Goal: Task Accomplishment & Management: Complete application form

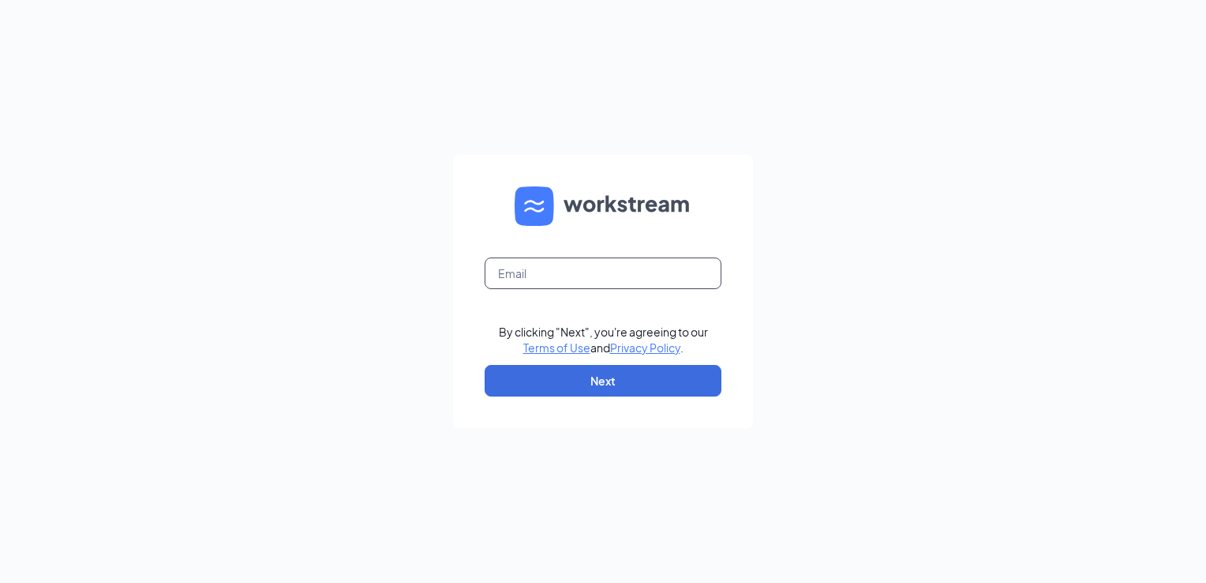
click at [648, 282] on input "text" at bounding box center [603, 273] width 237 height 32
type input "lpzvictor79@yahoo.com"
click at [650, 389] on button "Next" at bounding box center [603, 381] width 237 height 32
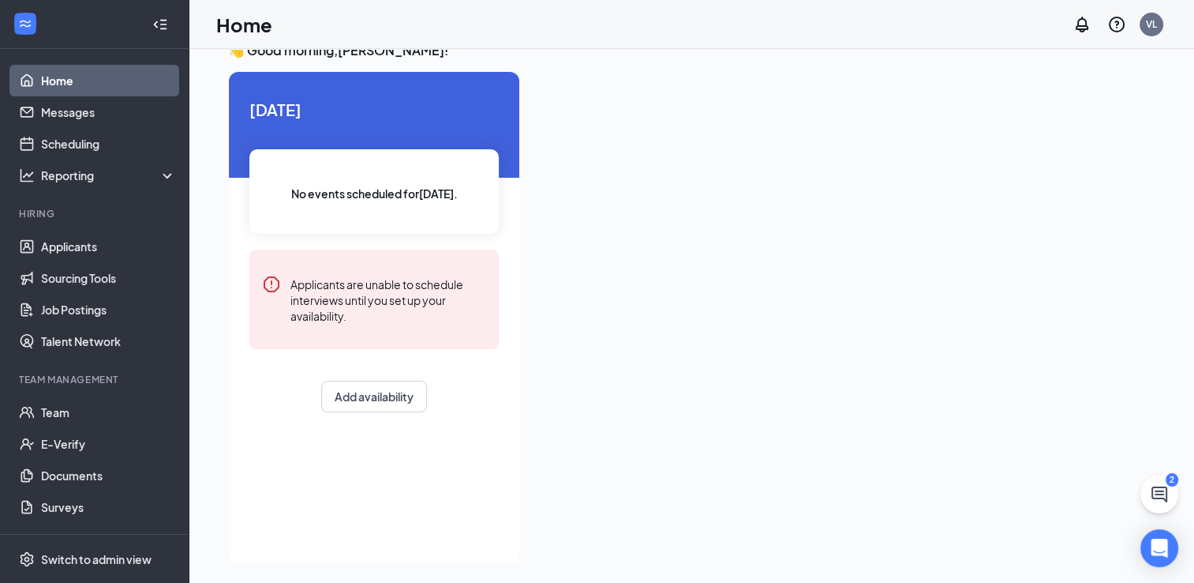
scroll to position [33, 0]
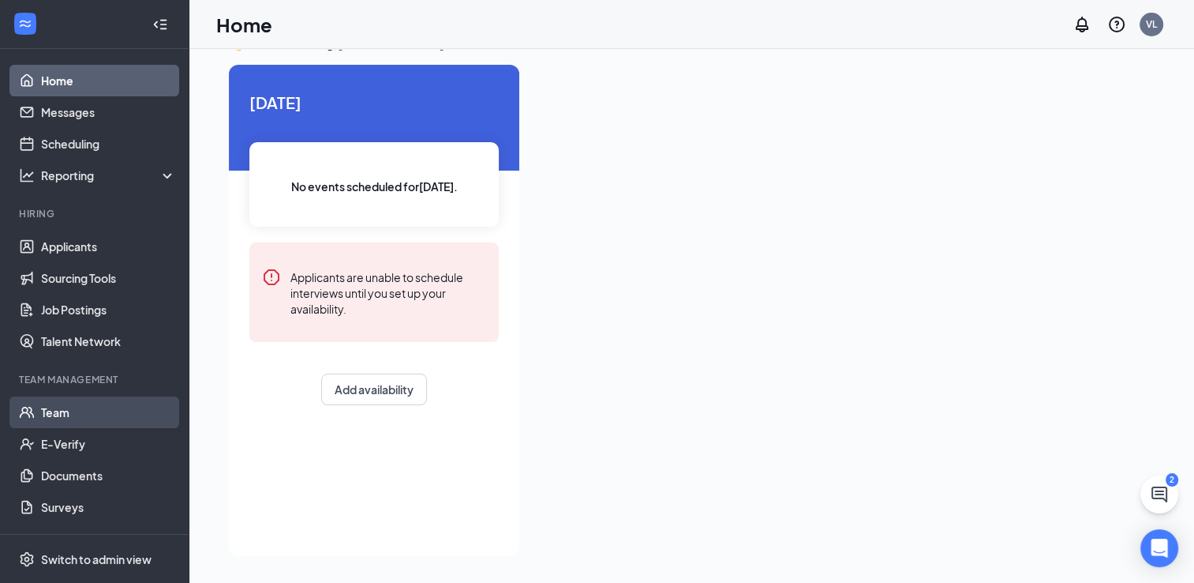
click at [86, 422] on link "Team" at bounding box center [108, 412] width 135 height 32
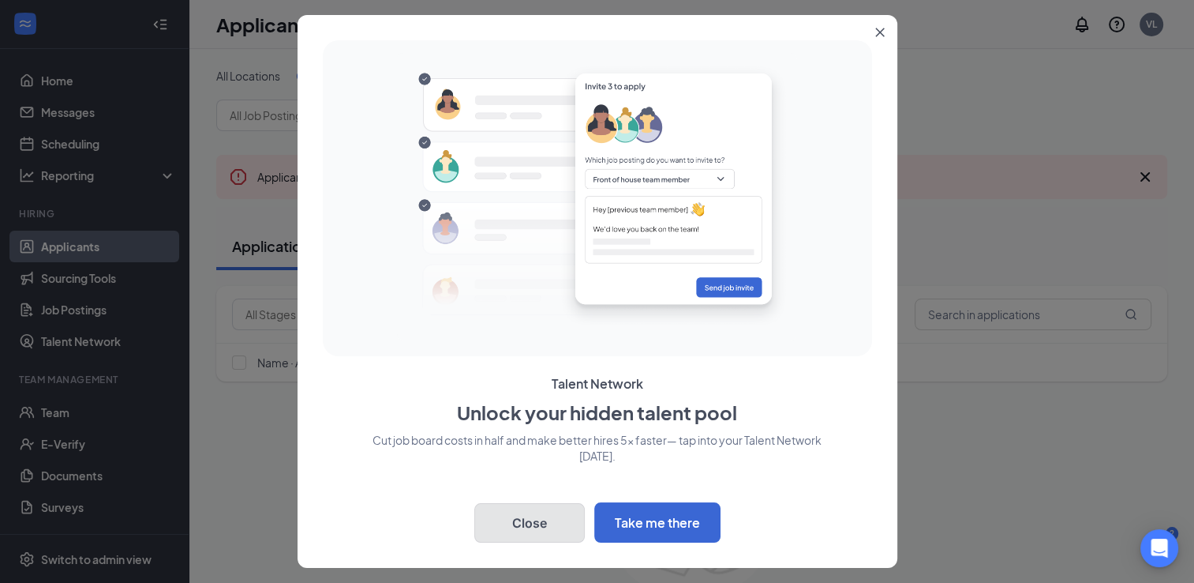
click at [531, 508] on button "Close" at bounding box center [529, 522] width 111 height 39
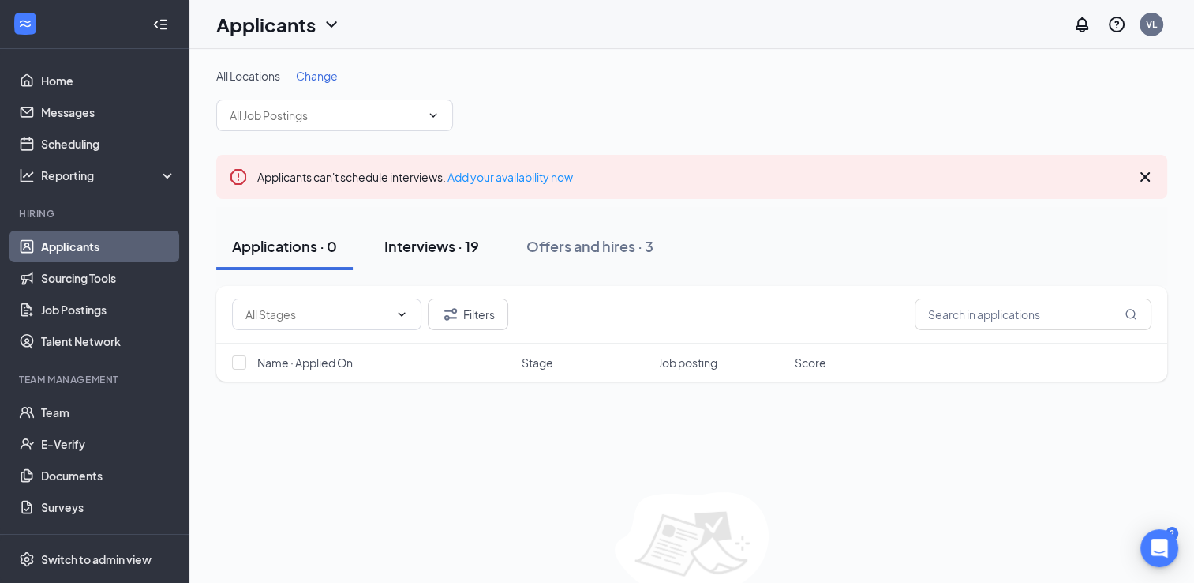
click at [435, 238] on div "Interviews · 19" at bounding box center [431, 246] width 95 height 20
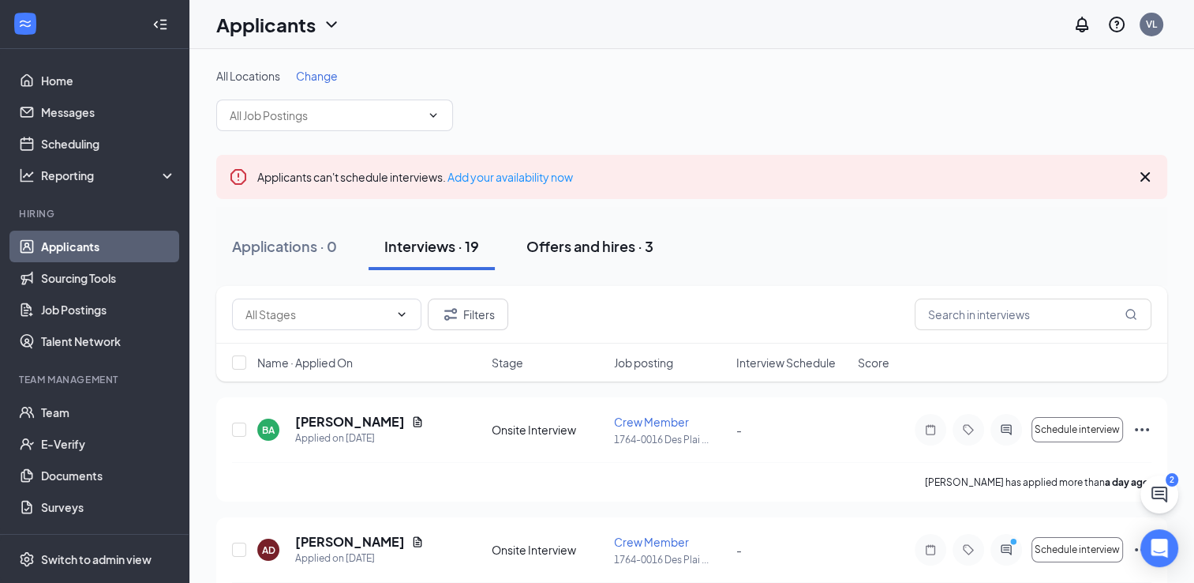
click at [576, 242] on div "Offers and hires · 3" at bounding box center [590, 246] width 127 height 20
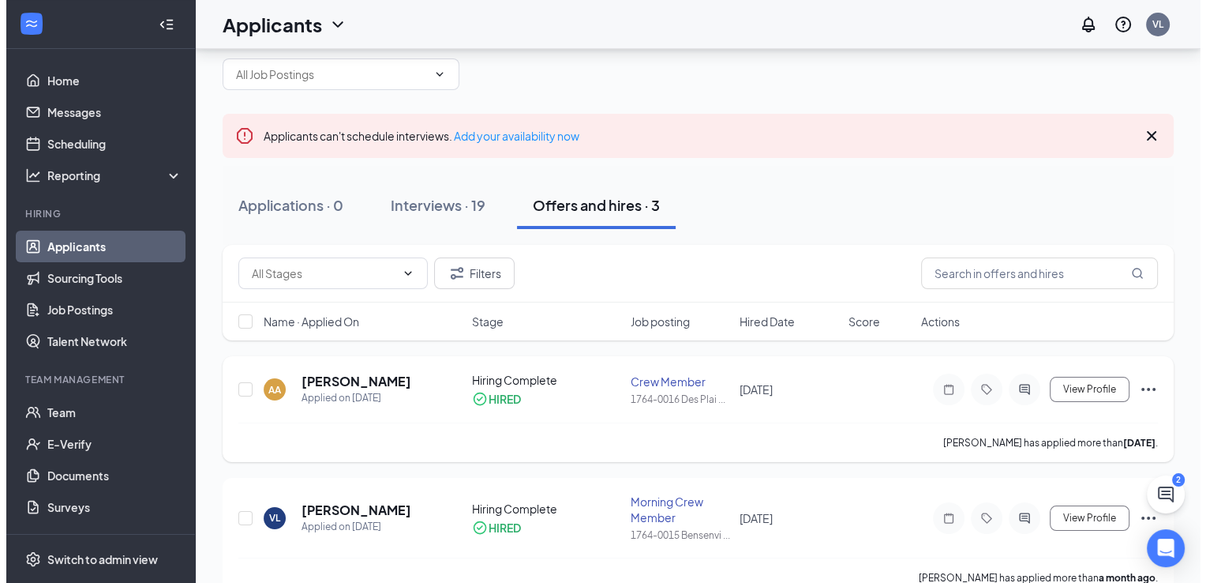
scroll to position [158, 0]
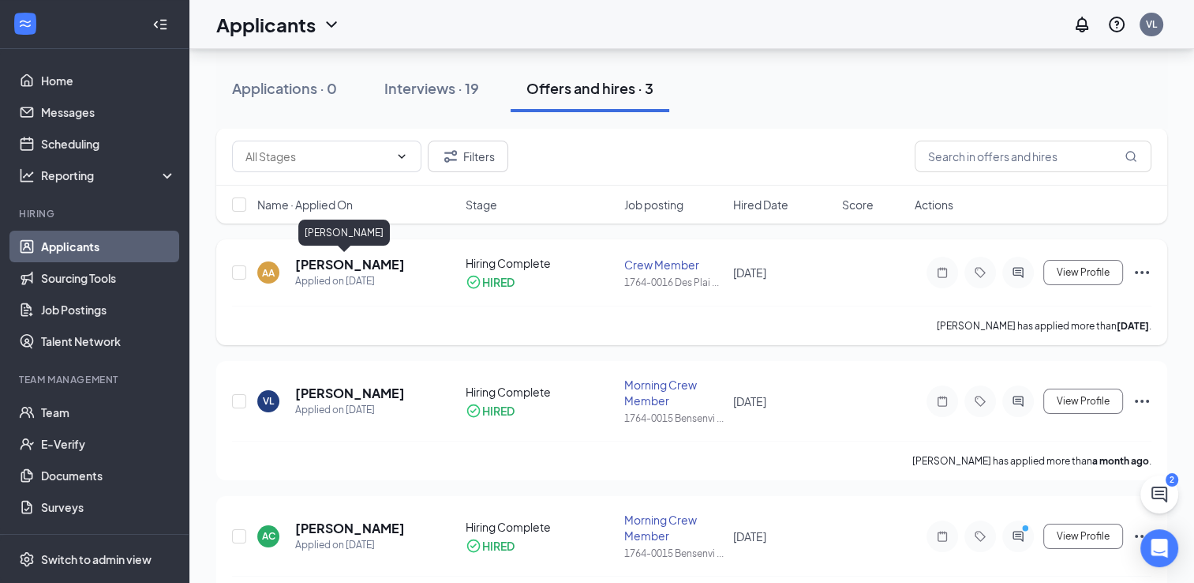
click at [327, 264] on h5 "[PERSON_NAME]" at bounding box center [350, 264] width 110 height 17
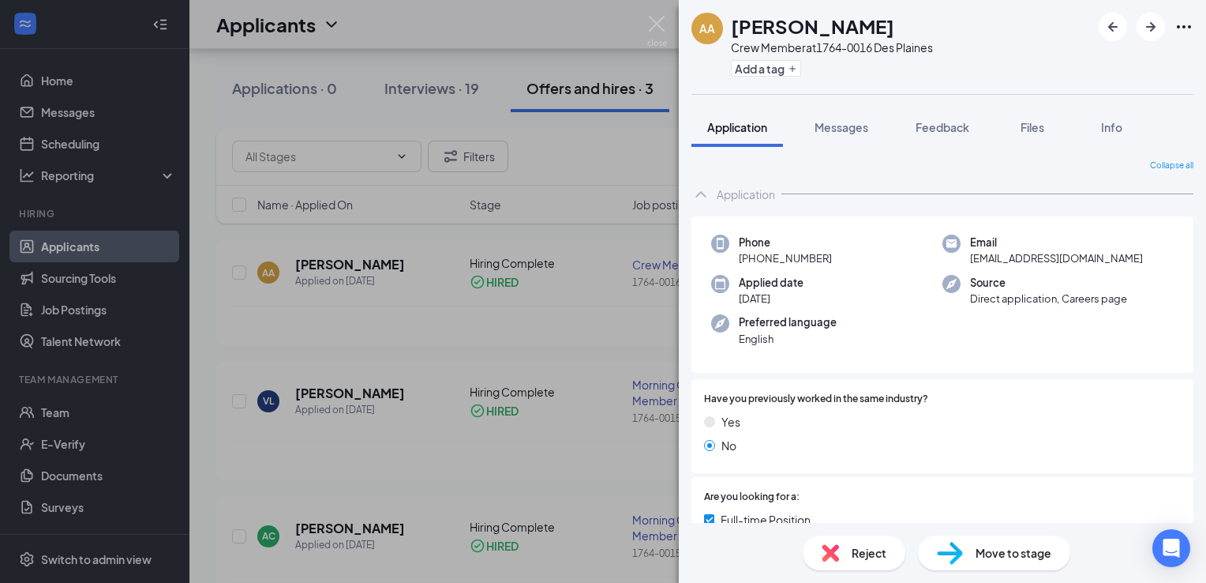
click at [981, 552] on span "Move to stage" at bounding box center [1014, 552] width 76 height 17
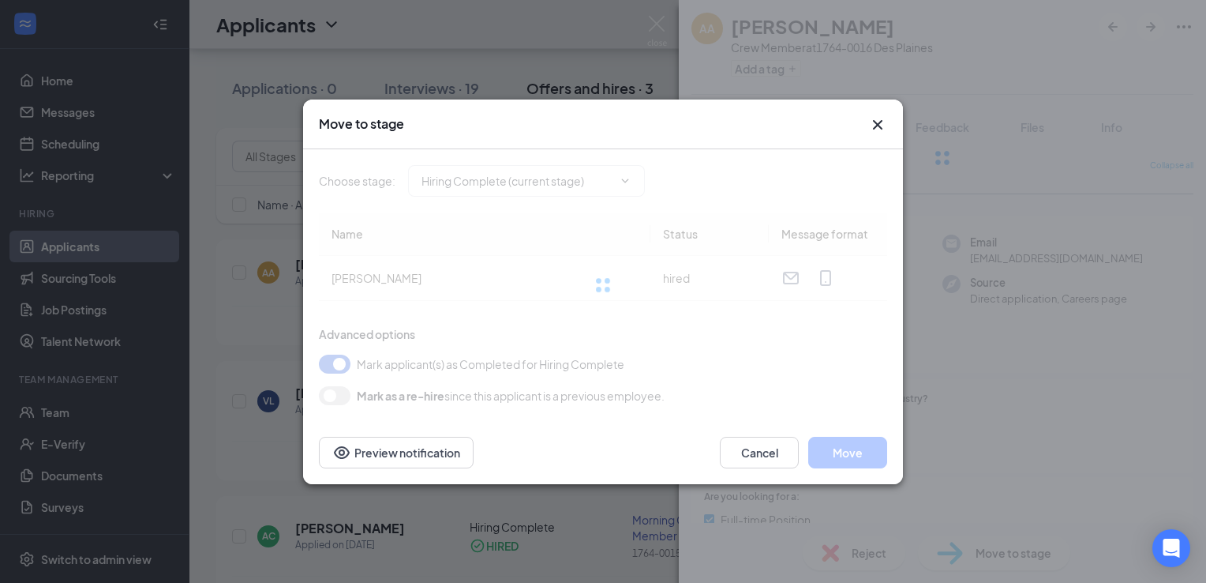
type input "Hiring Complete (current stage)"
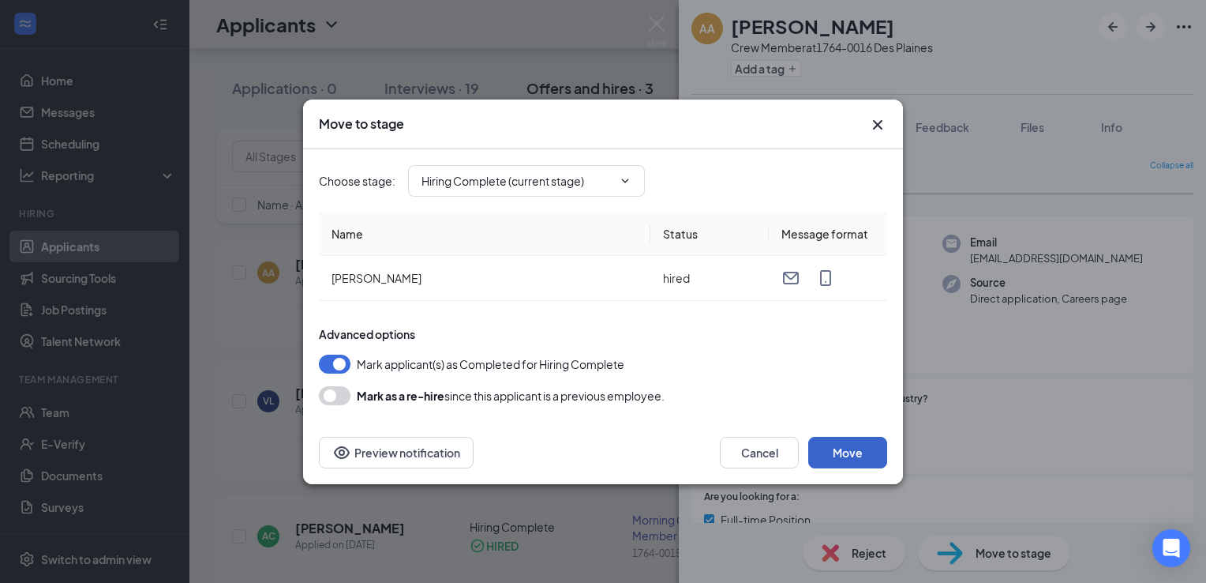
click at [856, 459] on button "Move" at bounding box center [847, 453] width 79 height 32
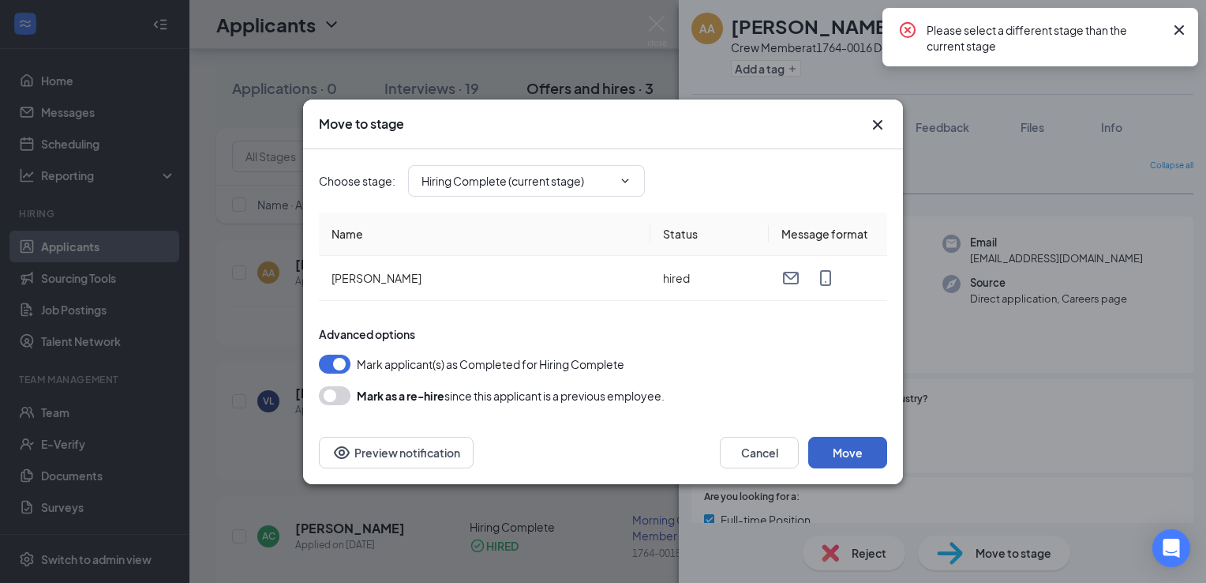
click at [856, 456] on button "Move" at bounding box center [847, 453] width 79 height 32
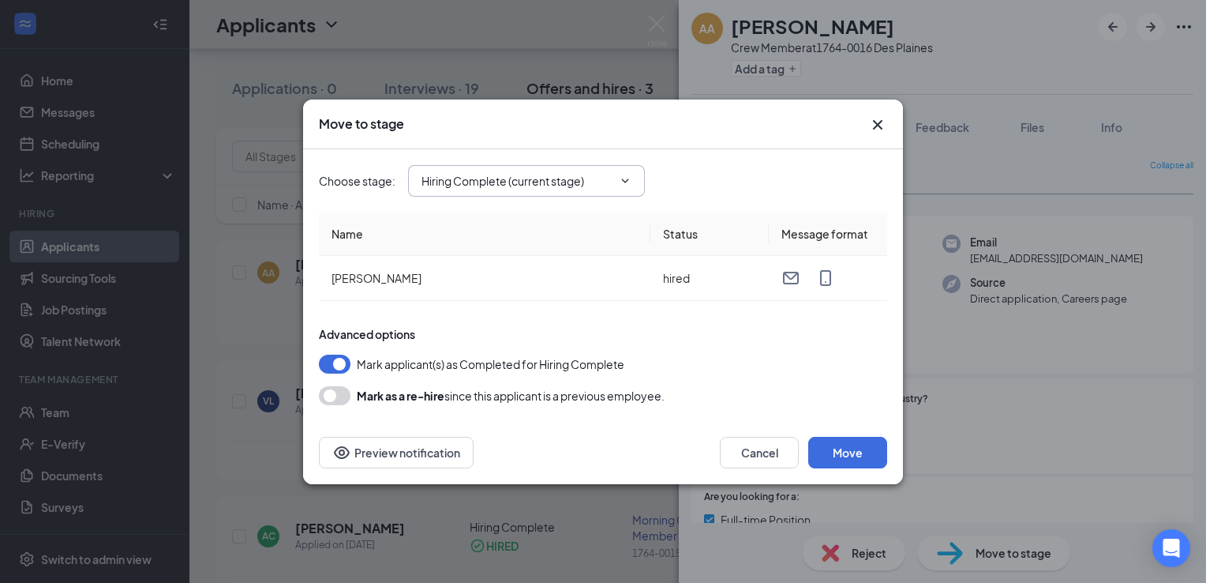
click at [631, 179] on icon "ChevronDown" at bounding box center [625, 180] width 13 height 13
click at [621, 178] on icon "ChevronDown" at bounding box center [625, 180] width 13 height 13
click at [879, 124] on icon "Cross" at bounding box center [877, 123] width 9 height 9
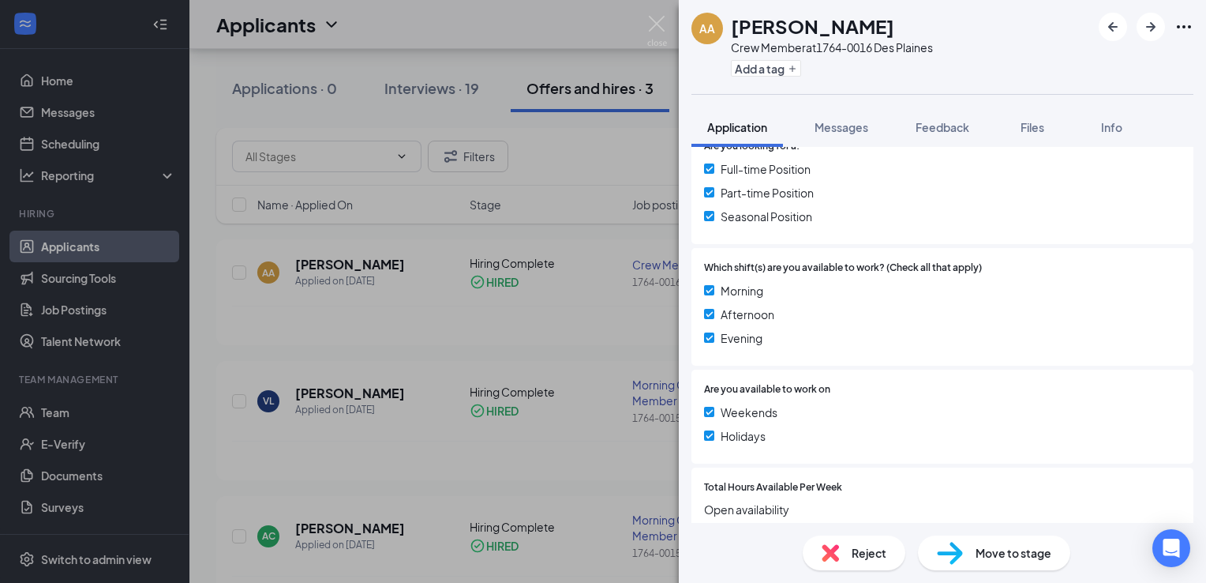
scroll to position [362, 0]
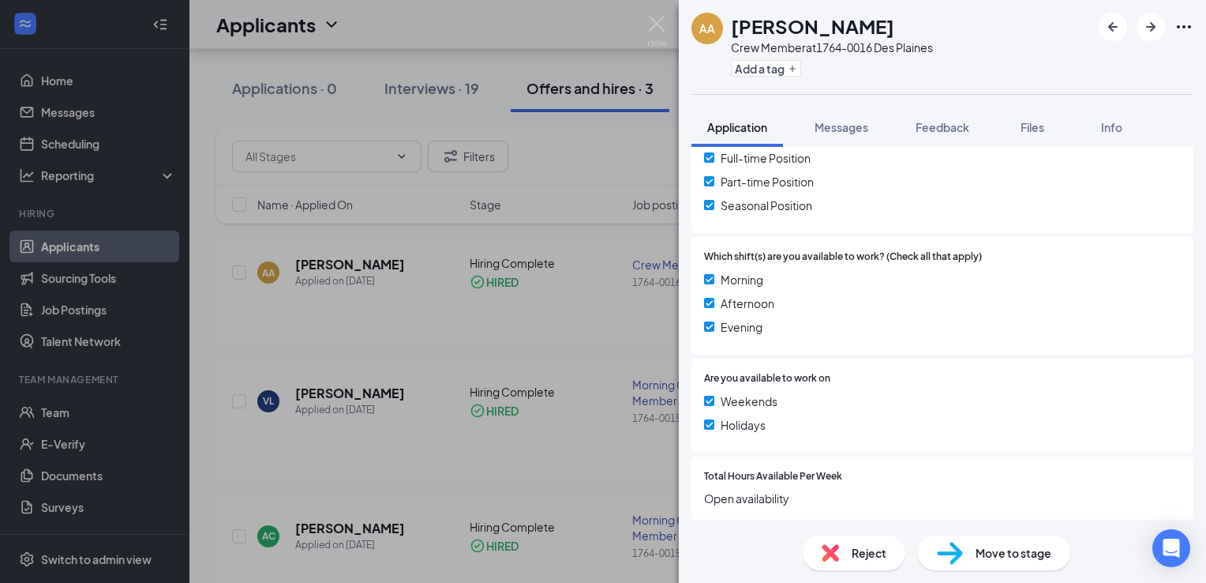
click at [1017, 546] on span "Move to stage" at bounding box center [1014, 552] width 76 height 17
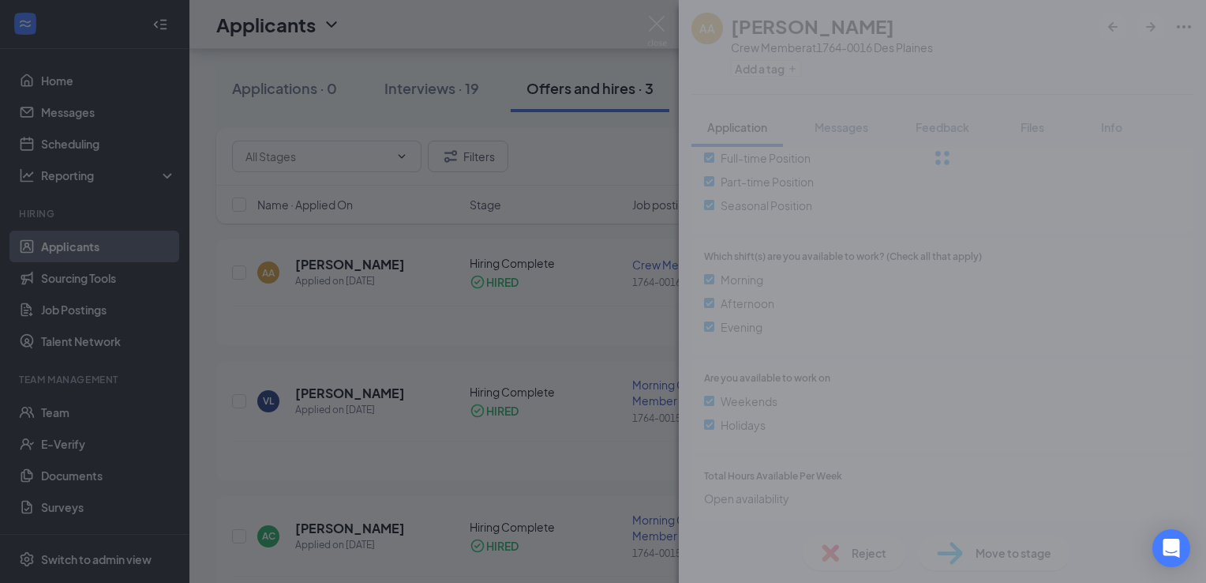
scroll to position [356, 0]
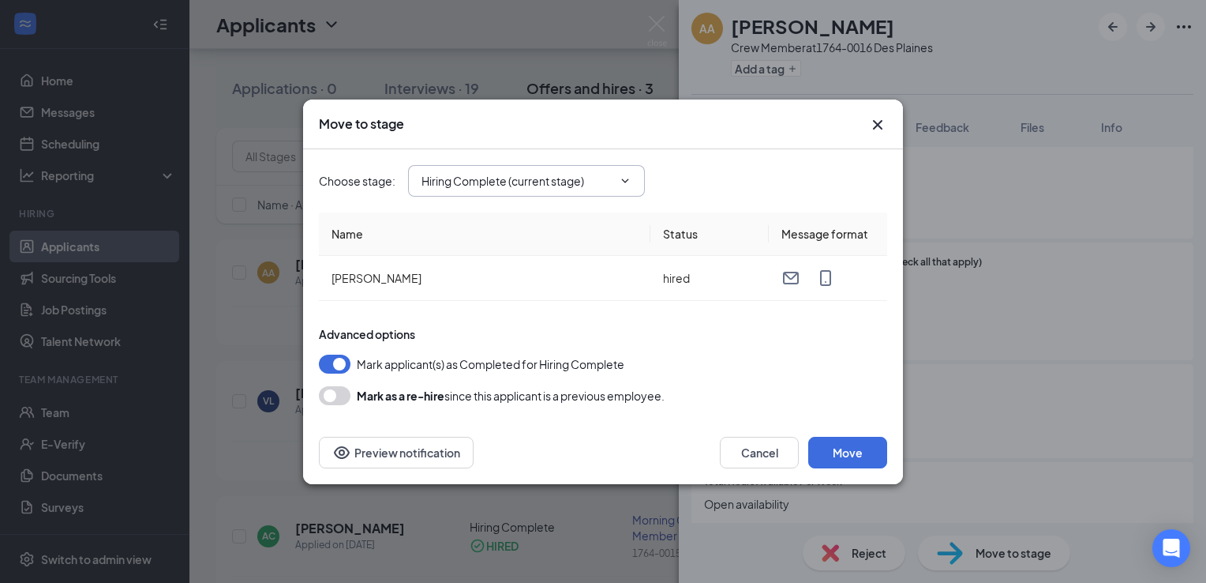
click at [631, 175] on icon "ChevronDown" at bounding box center [625, 180] width 13 height 13
click at [627, 182] on icon "ChevronDown" at bounding box center [625, 180] width 13 height 13
click at [874, 111] on div "Move to stage" at bounding box center [603, 124] width 600 height 50
click at [877, 129] on icon "Cross" at bounding box center [877, 124] width 19 height 19
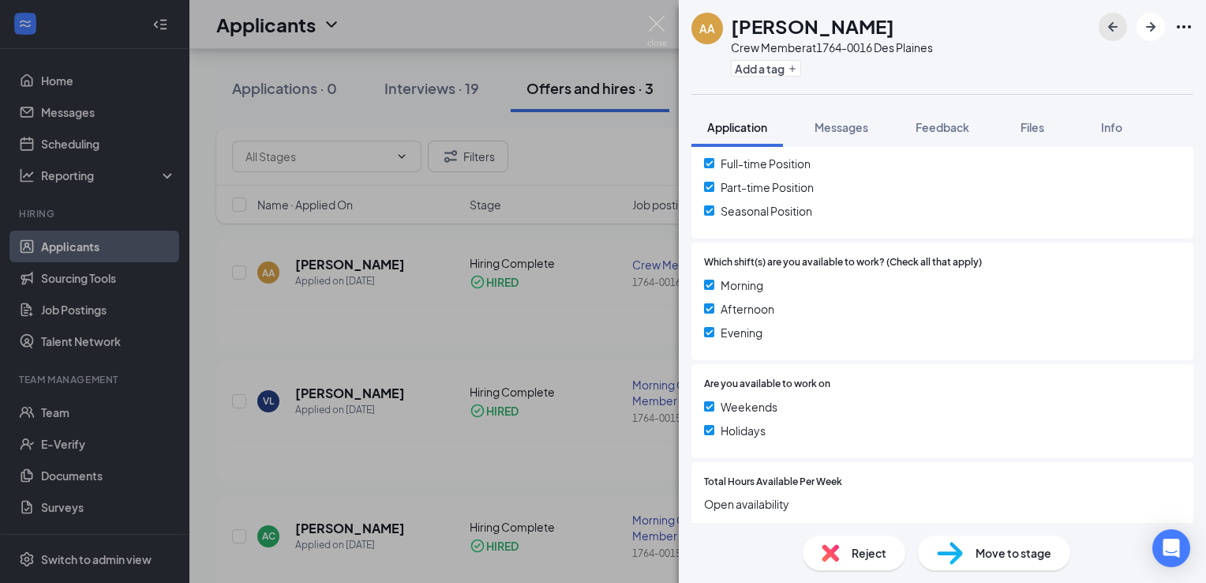
click at [1108, 26] on icon "ArrowLeftNew" at bounding box center [1112, 26] width 9 height 9
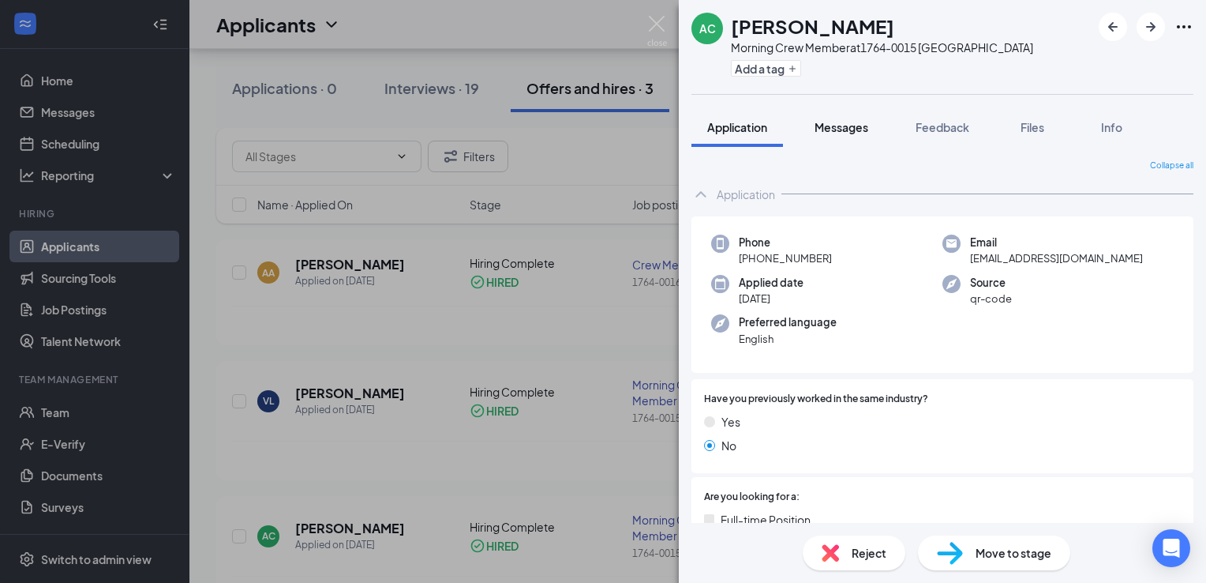
click at [827, 132] on span "Messages" at bounding box center [842, 127] width 54 height 14
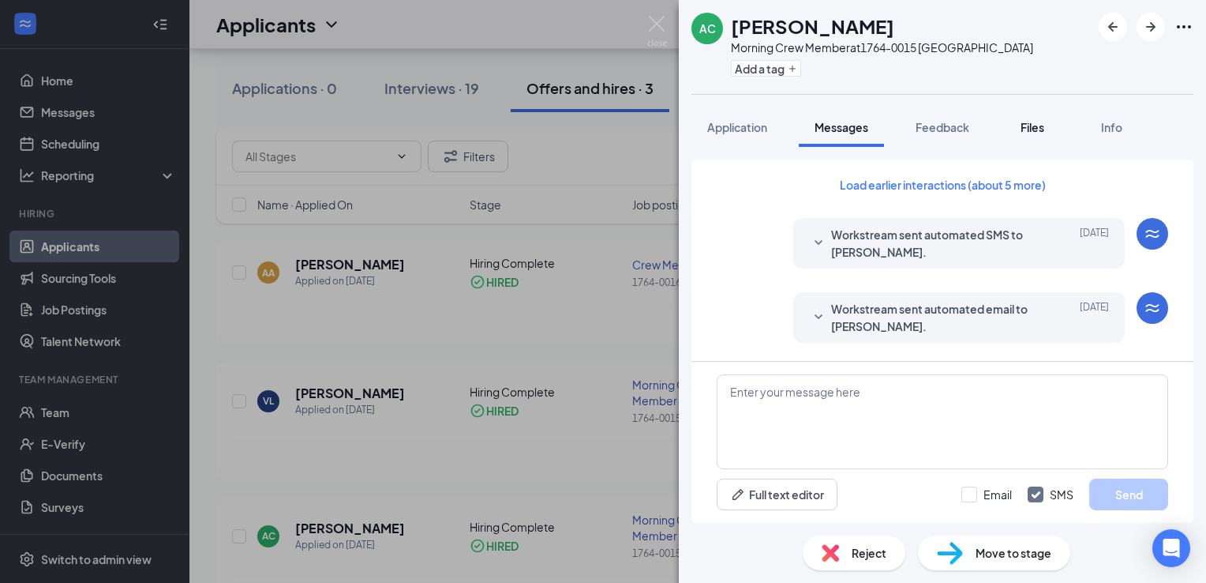
click at [1037, 129] on span "Files" at bounding box center [1033, 127] width 24 height 14
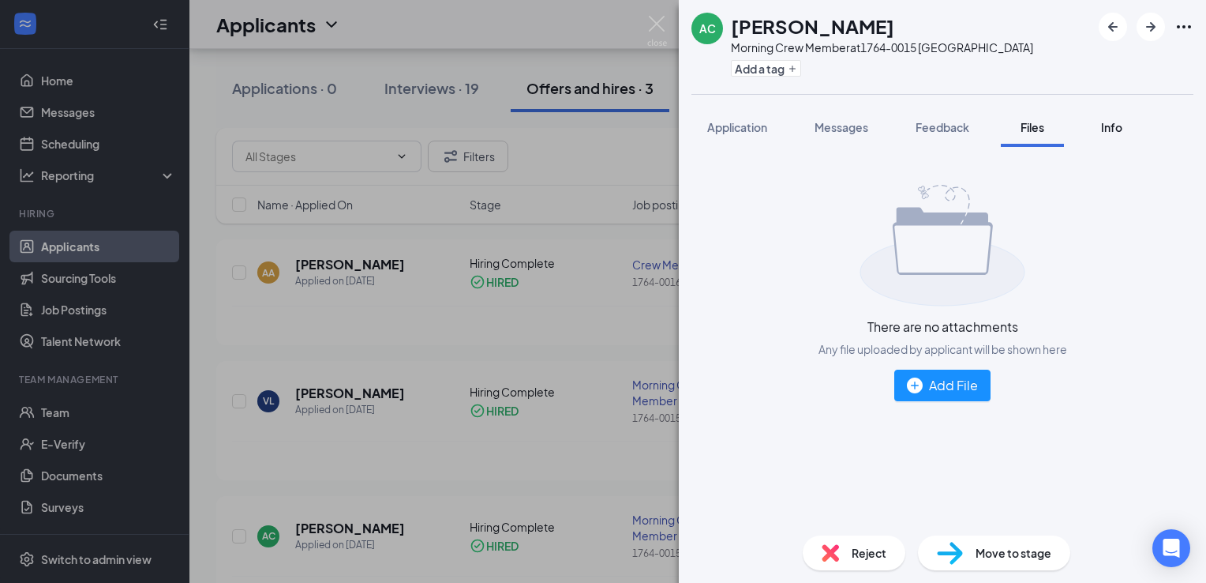
click at [1116, 129] on span "Info" at bounding box center [1111, 127] width 21 height 14
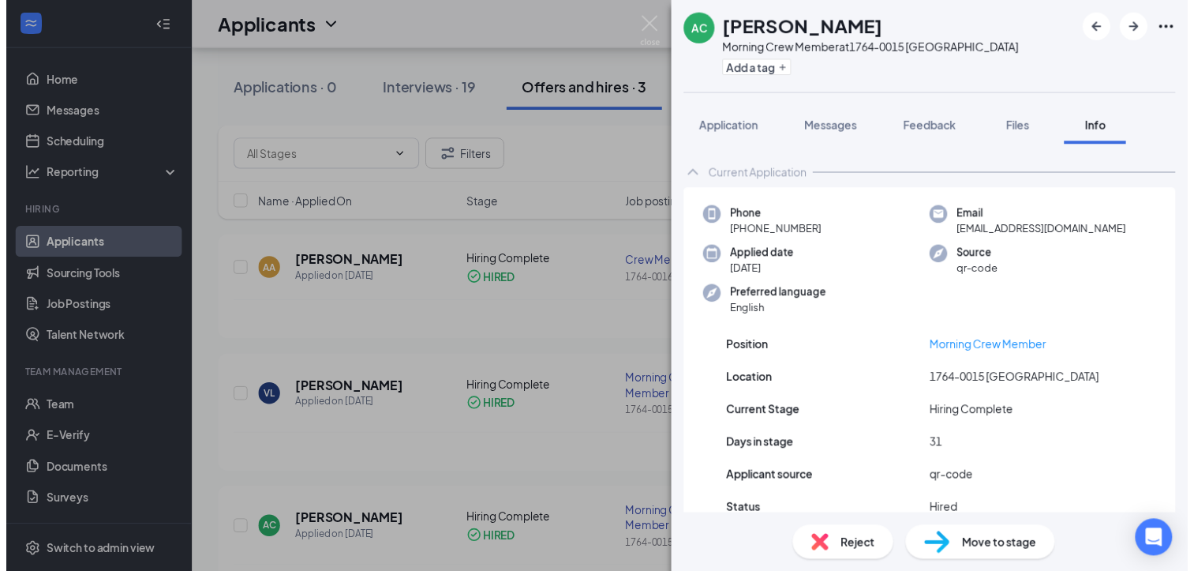
scroll to position [69, 0]
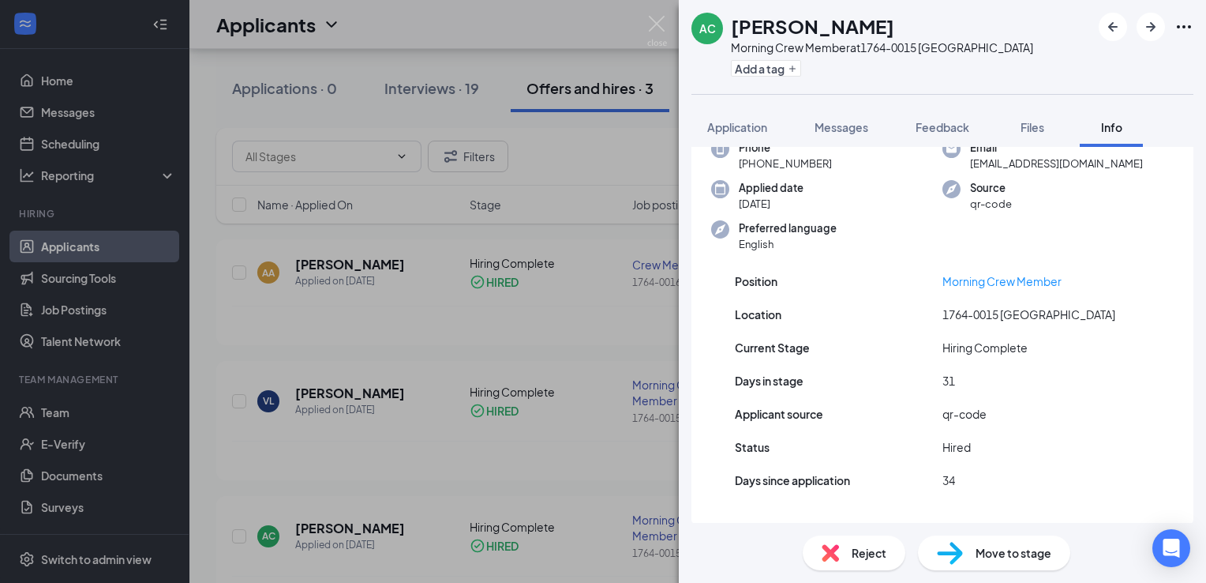
click at [417, 301] on div "AC Alan Castro Morning Crew Member at 1764-0015 Bensenville Add a tag Applicati…" at bounding box center [603, 291] width 1206 height 583
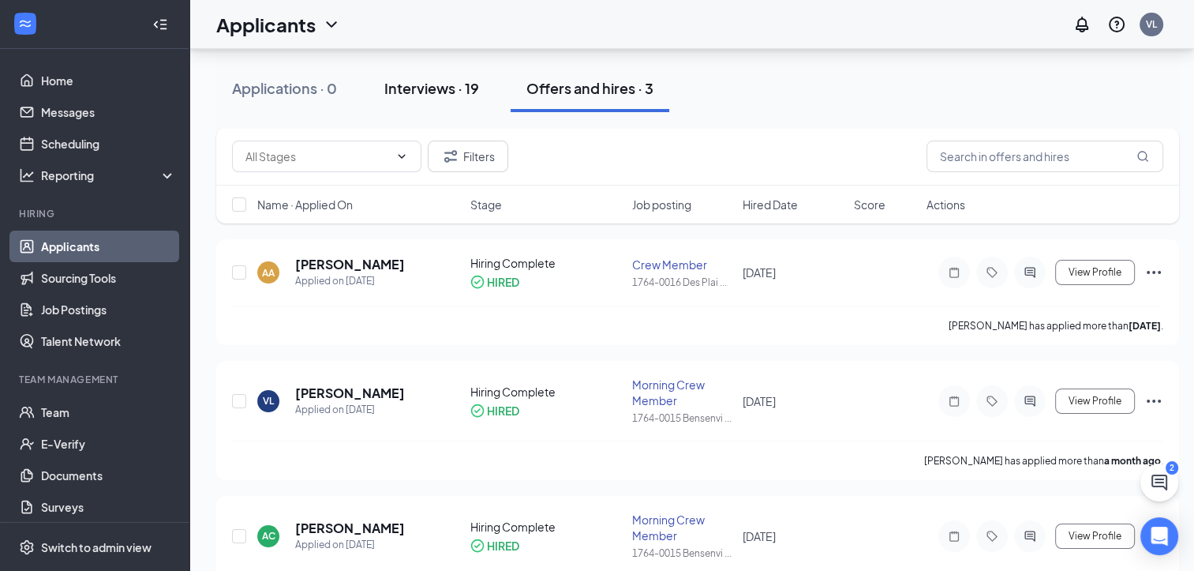
click at [436, 86] on div "Interviews · 19" at bounding box center [431, 88] width 95 height 20
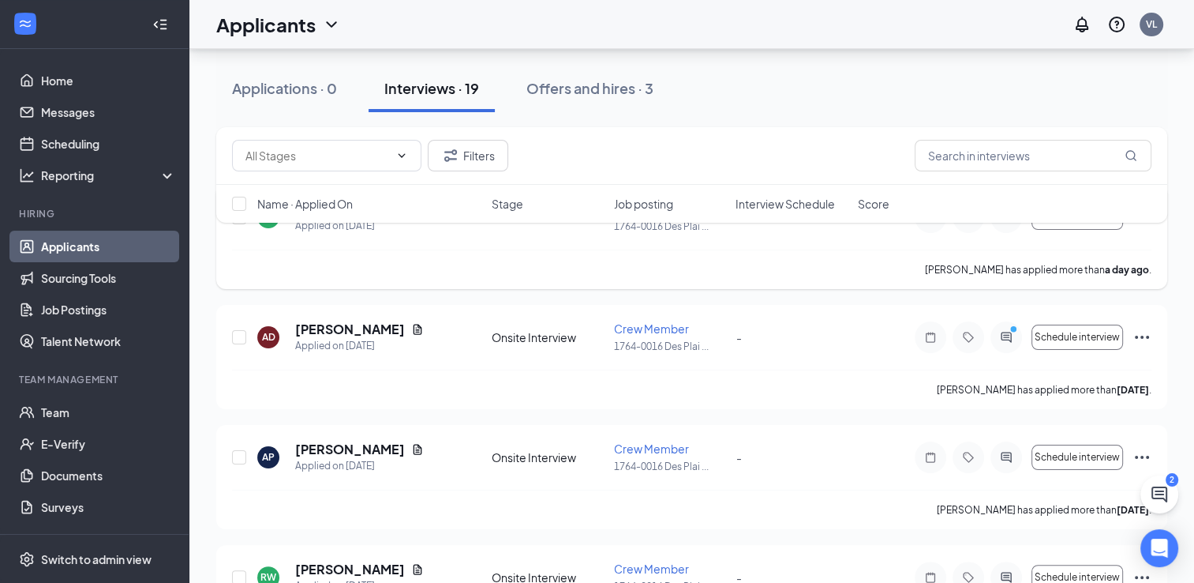
scroll to position [237, 0]
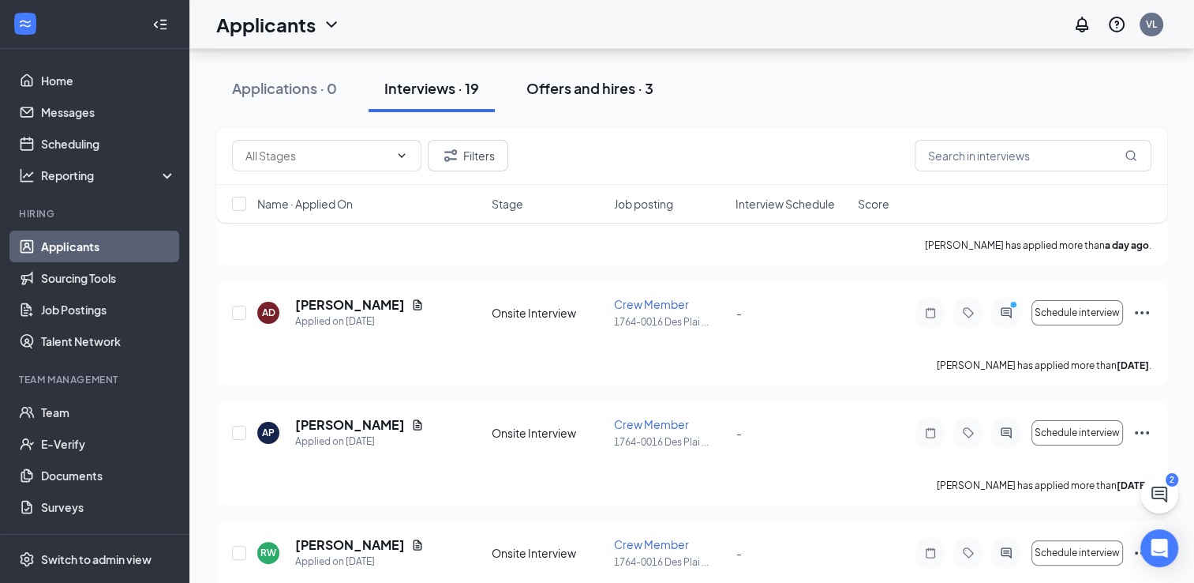
click at [594, 83] on div "Offers and hires · 3" at bounding box center [590, 88] width 127 height 20
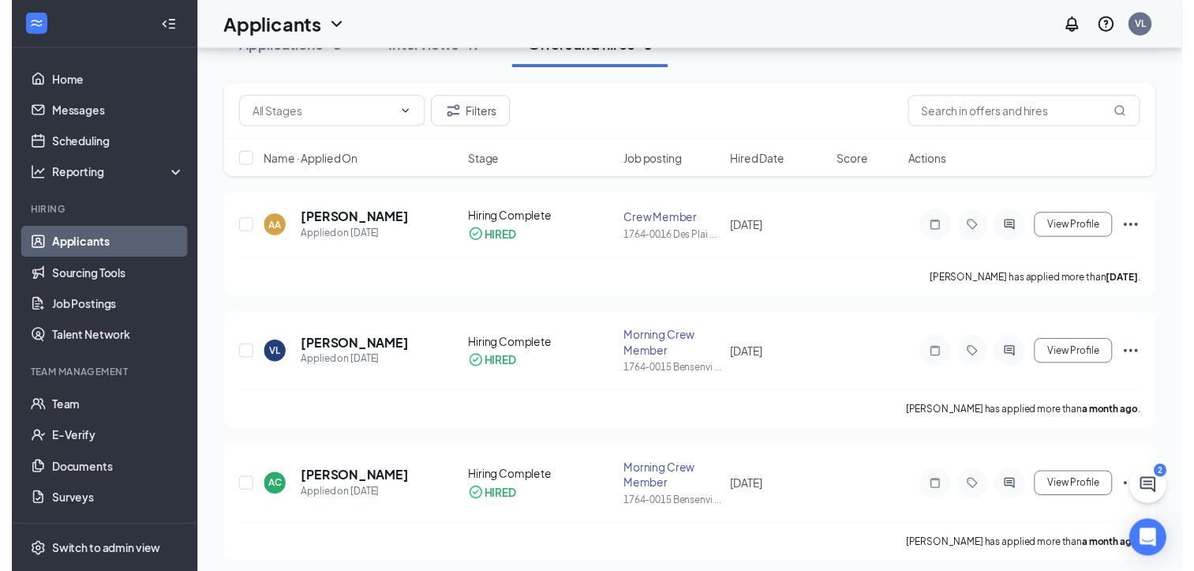
scroll to position [234, 0]
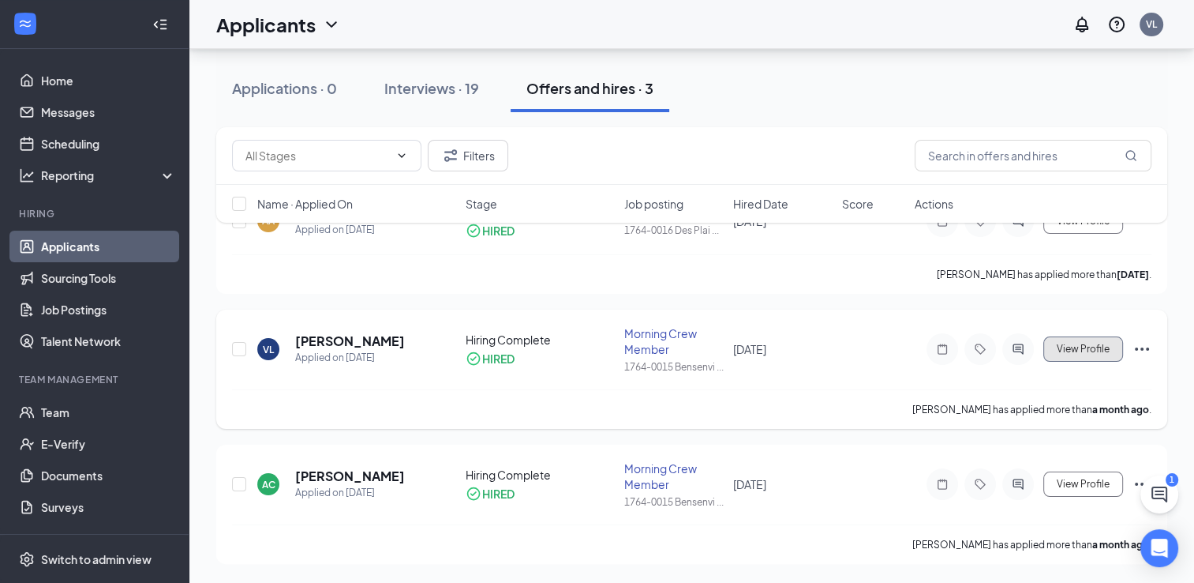
click at [1079, 343] on span "View Profile" at bounding box center [1083, 348] width 53 height 11
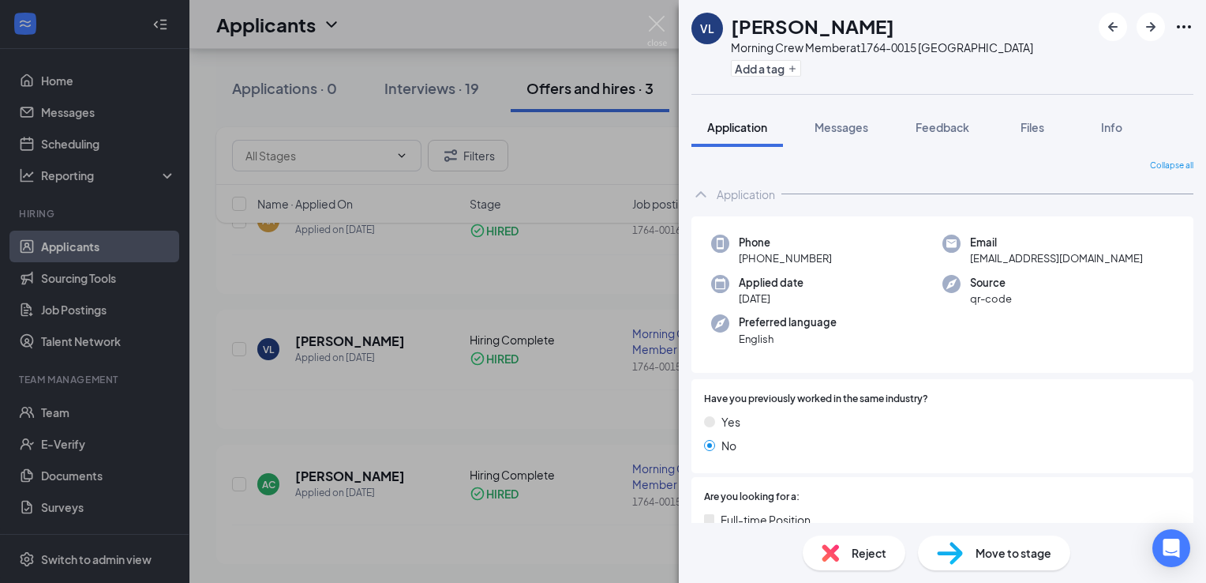
click at [996, 561] on span "Move to stage" at bounding box center [1014, 552] width 76 height 17
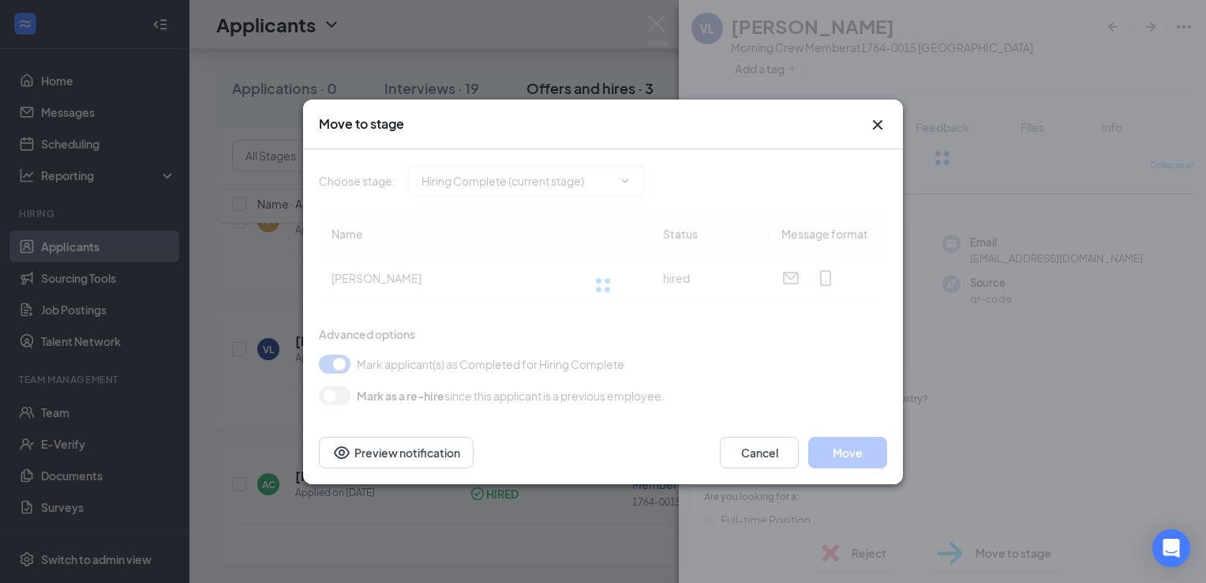
type input "Hiring Complete (current stage)"
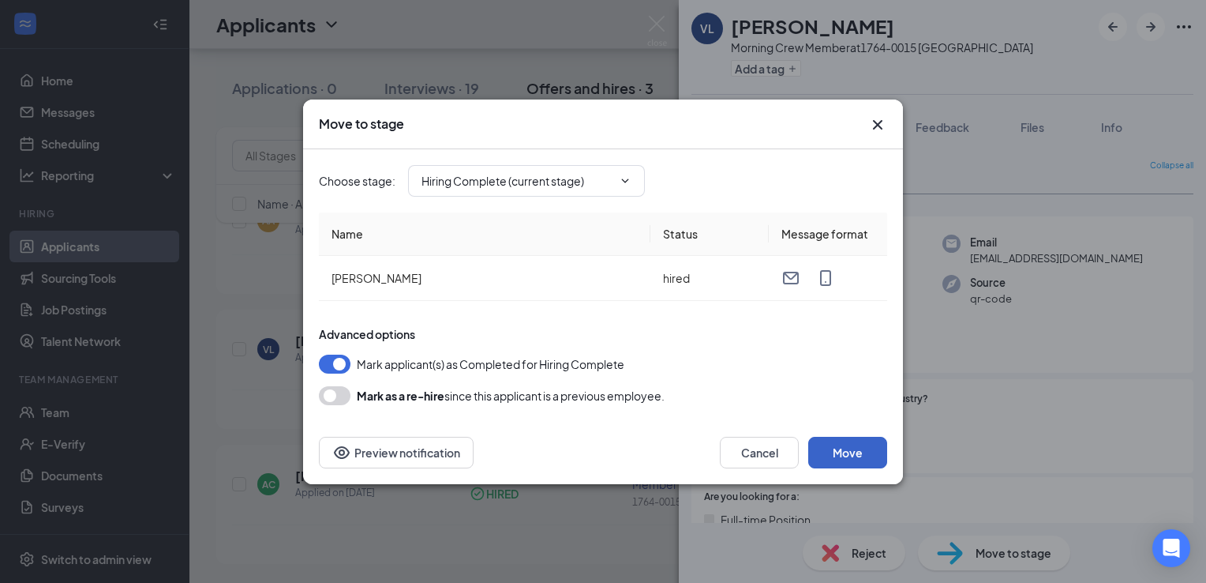
click at [855, 452] on button "Move" at bounding box center [847, 453] width 79 height 32
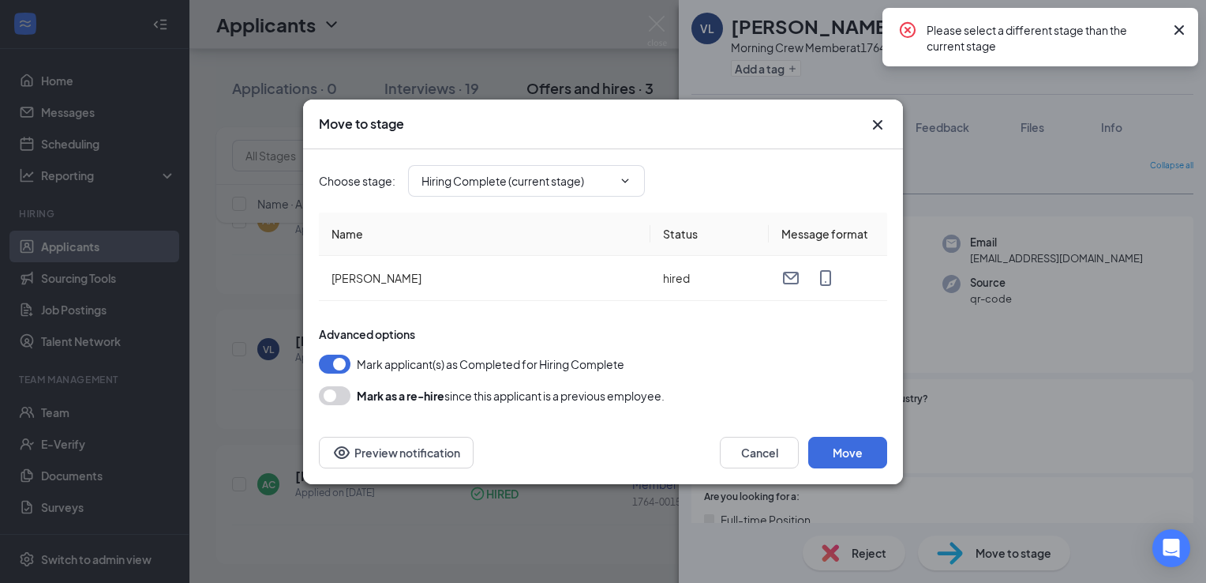
click at [873, 124] on icon "Cross" at bounding box center [877, 124] width 19 height 19
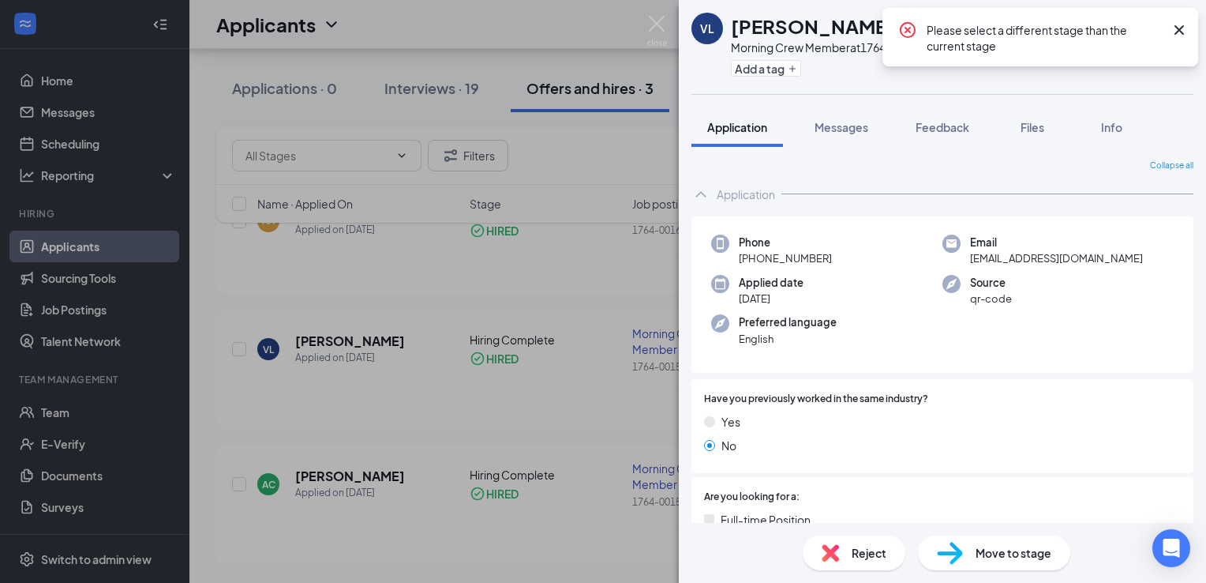
click at [1180, 28] on icon "Cross" at bounding box center [1179, 29] width 9 height 9
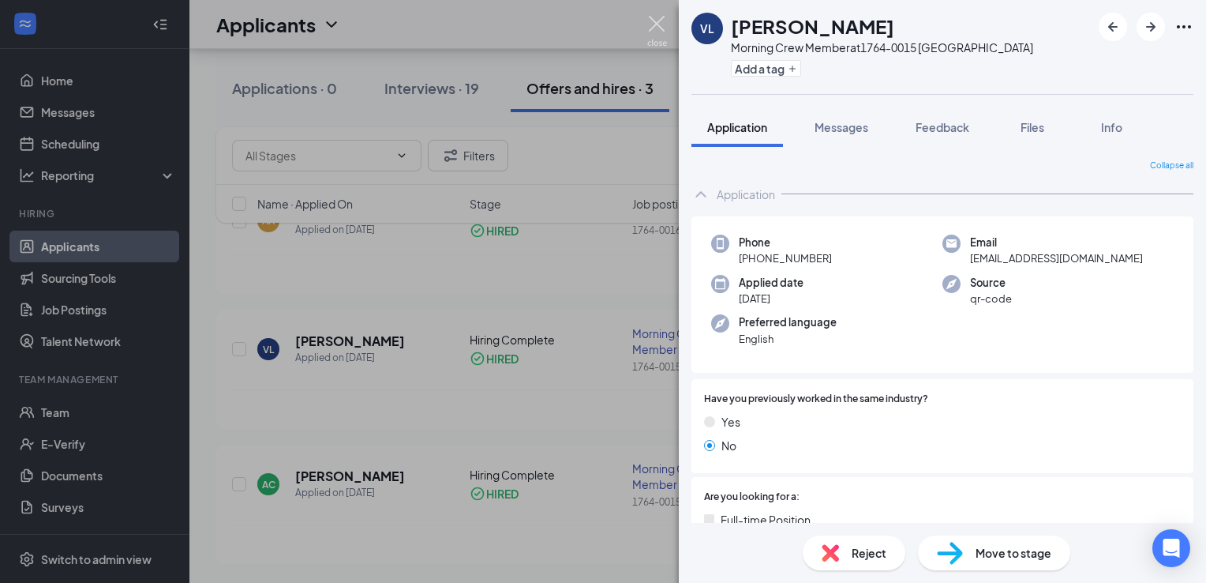
drag, startPoint x: 649, startPoint y: 17, endPoint x: 669, endPoint y: 52, distance: 41.0
click at [649, 17] on img at bounding box center [657, 31] width 20 height 31
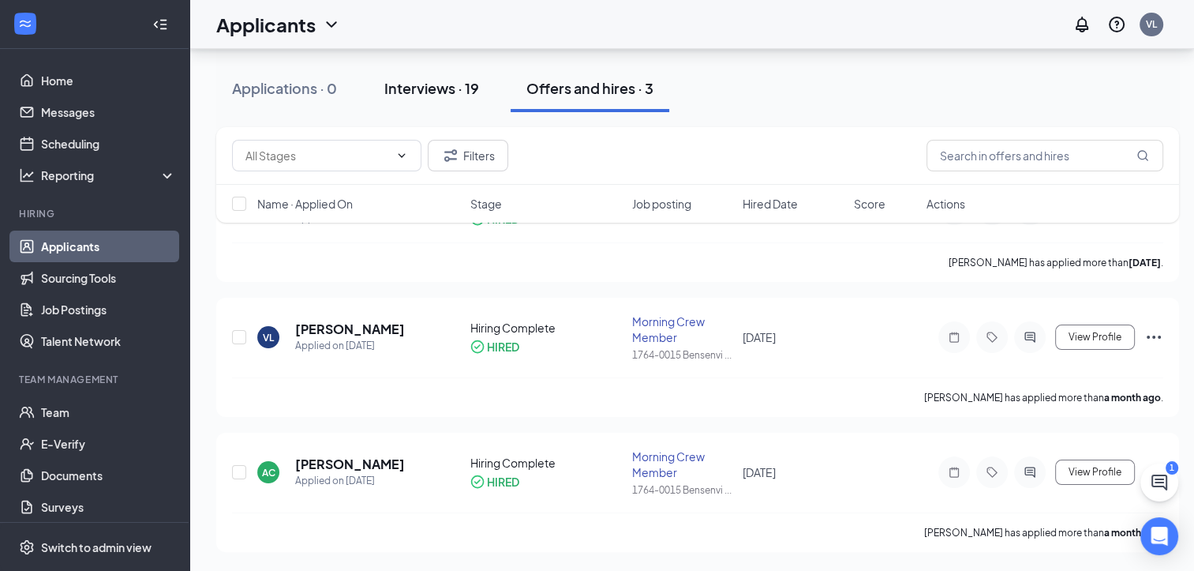
click at [447, 83] on div "Interviews · 19" at bounding box center [431, 88] width 95 height 20
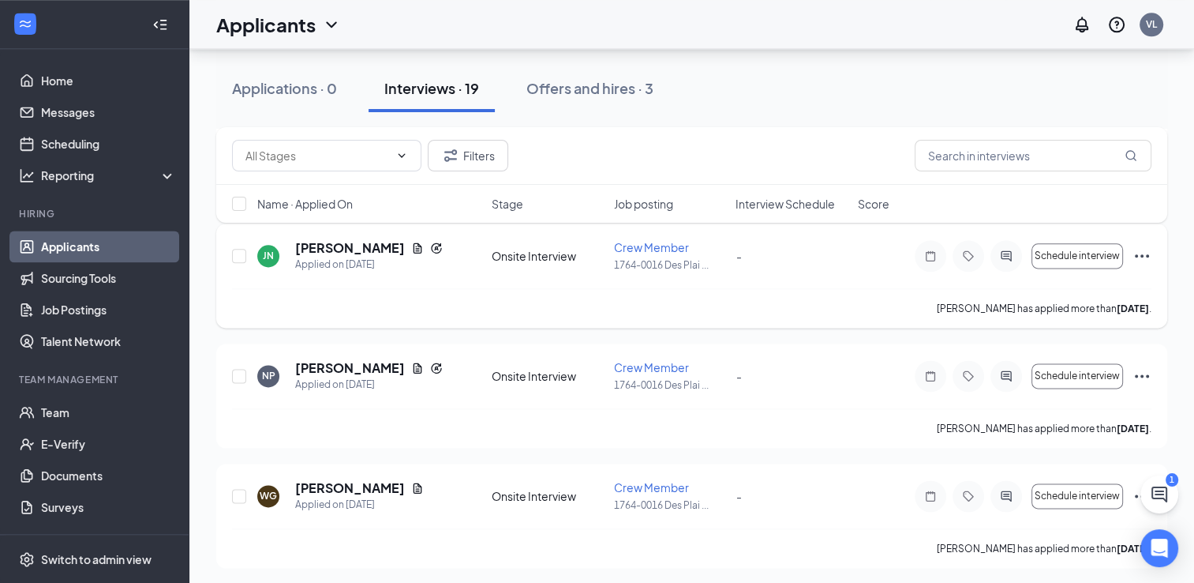
scroll to position [2053, 0]
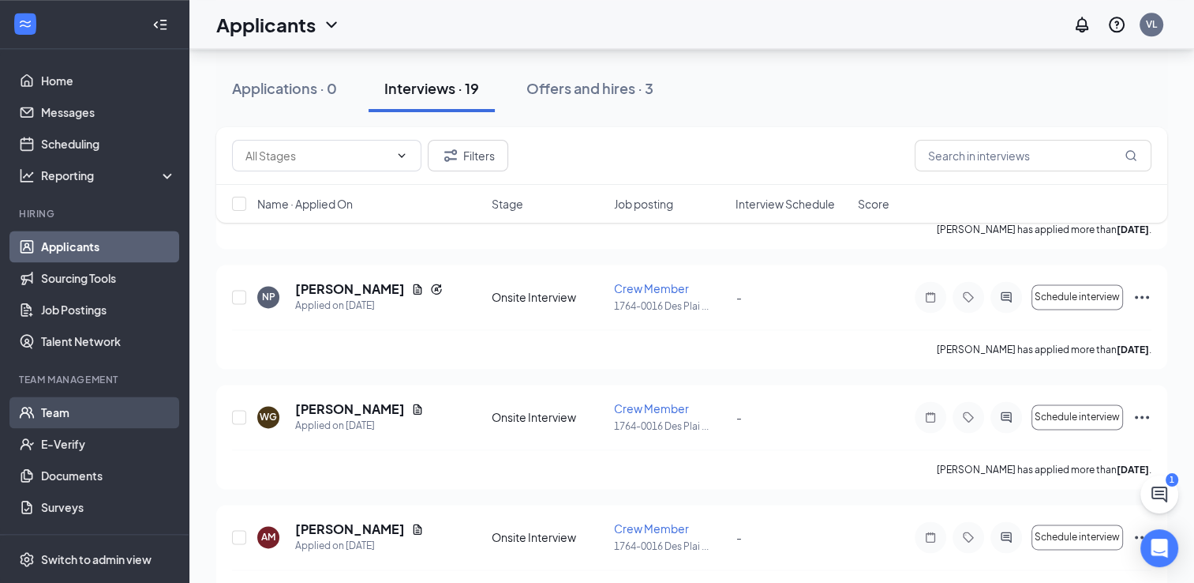
click at [75, 411] on link "Team" at bounding box center [108, 412] width 135 height 32
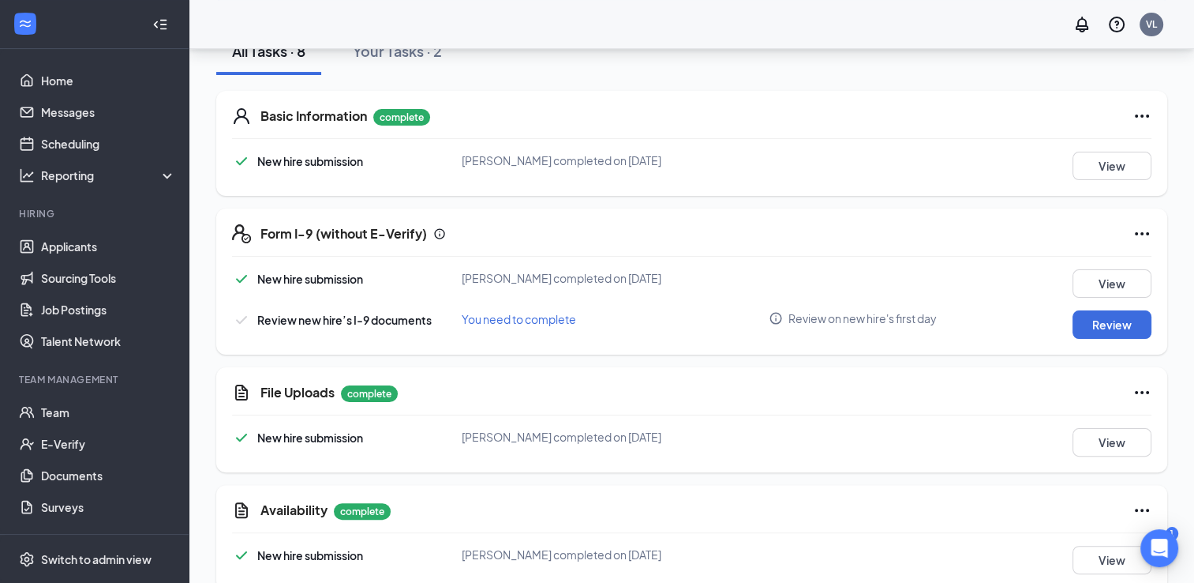
scroll to position [312, 0]
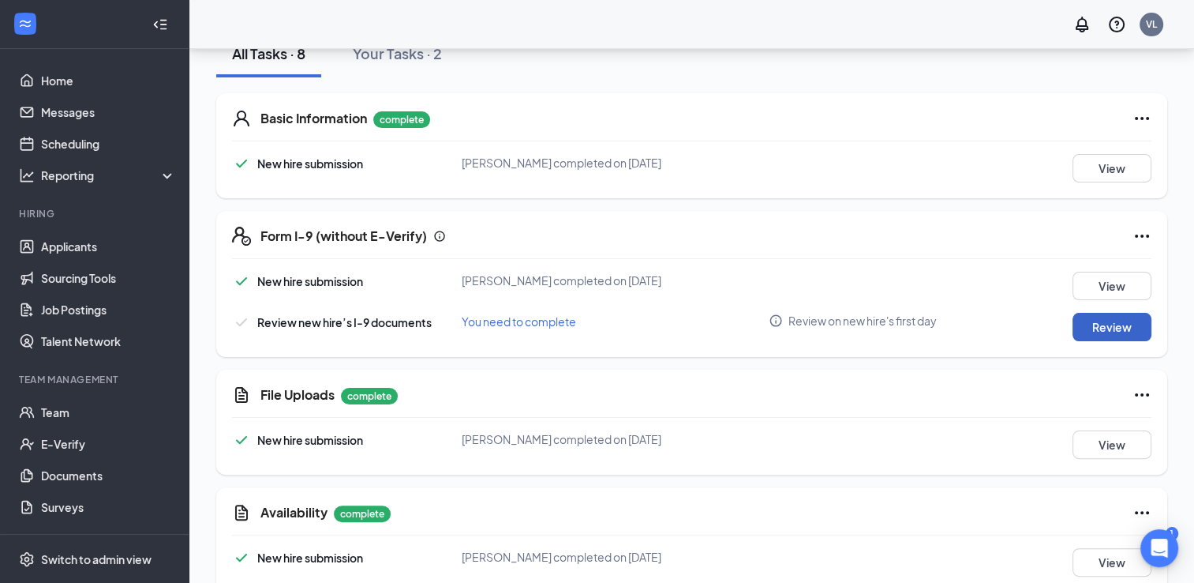
click at [1118, 328] on button "Review" at bounding box center [1112, 327] width 79 height 28
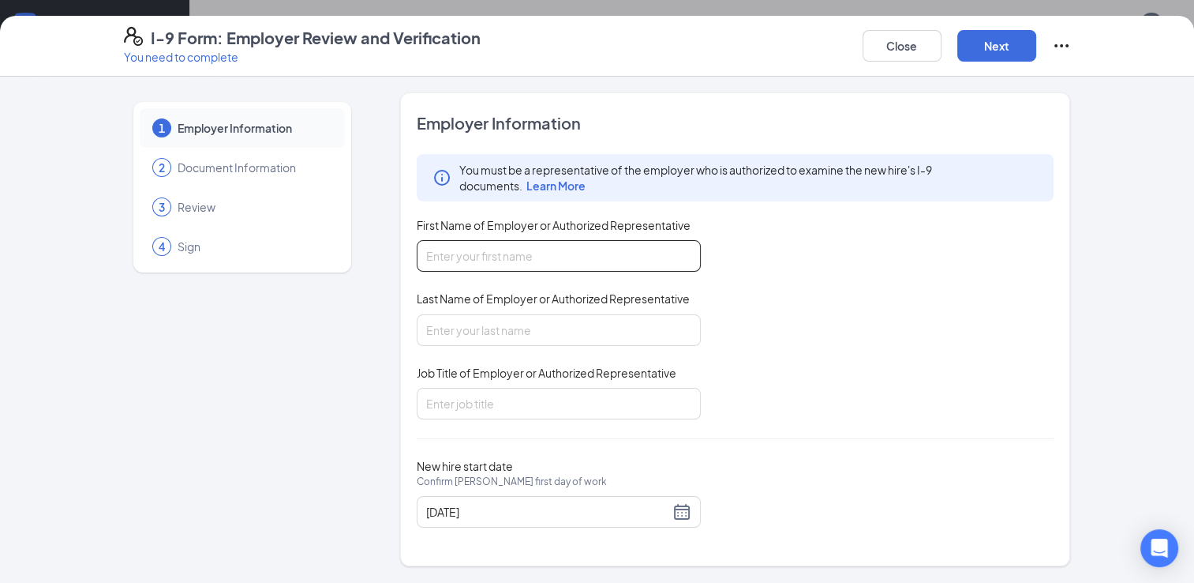
click at [478, 248] on input "First Name of Employer or Authorized Representative" at bounding box center [559, 256] width 284 height 32
type input "victor"
click at [489, 327] on input "Last Name of Employer or Authorized Representative" at bounding box center [559, 330] width 284 height 32
type input "lopez"
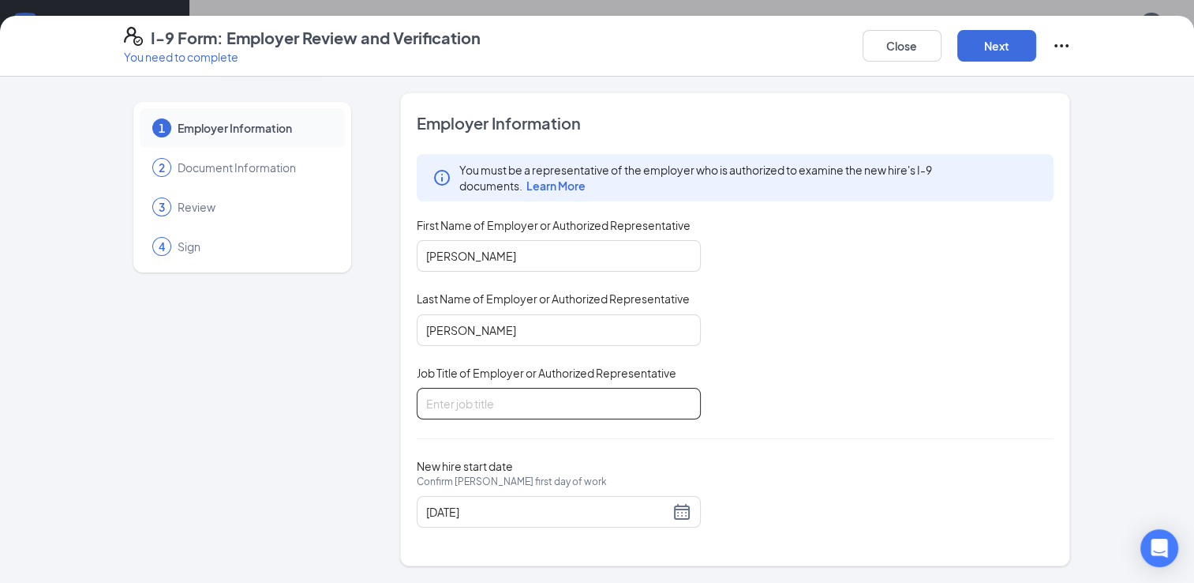
click at [500, 409] on input "Job Title of Employer or Authorized Representative" at bounding box center [559, 404] width 284 height 32
type input "supervisor"
click at [1002, 52] on button "Next" at bounding box center [997, 46] width 79 height 32
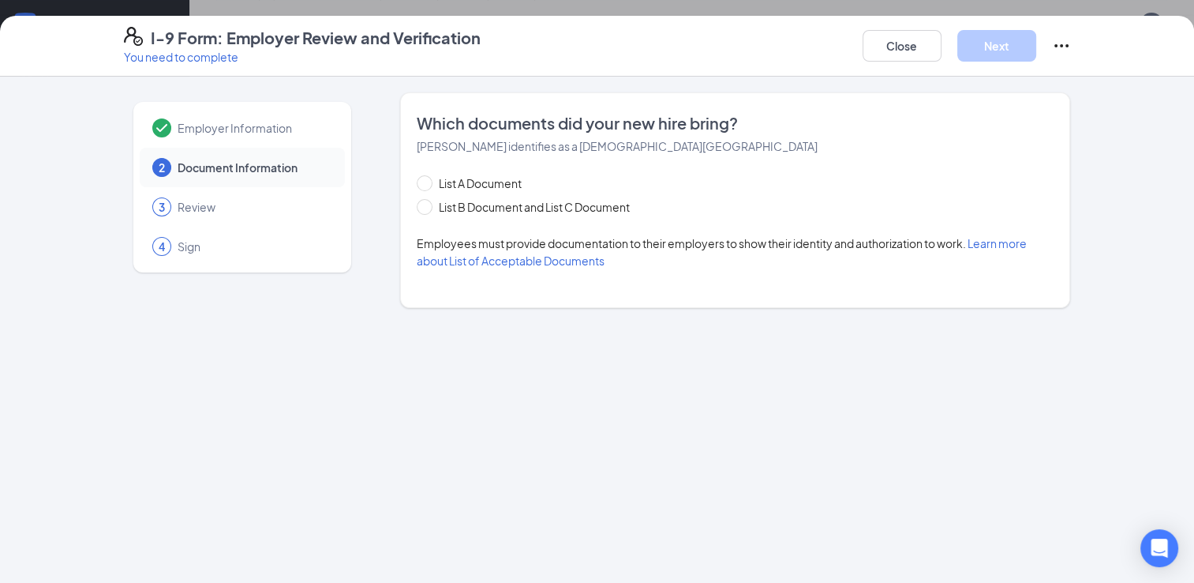
scroll to position [312, 0]
click at [891, 49] on button "Close" at bounding box center [902, 46] width 79 height 32
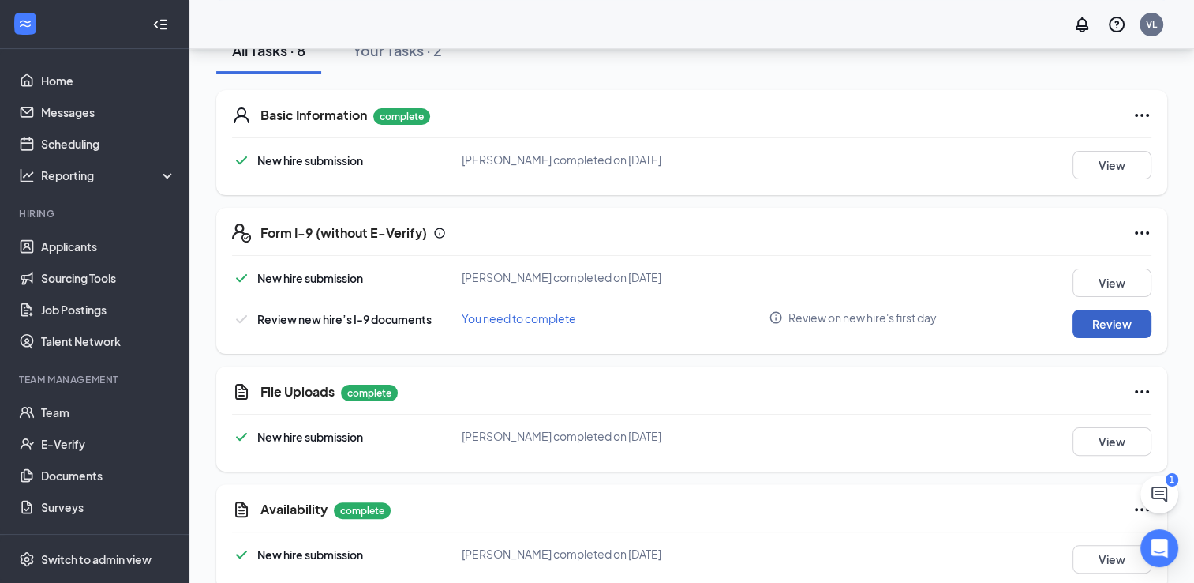
scroll to position [316, 0]
click at [1095, 322] on button "Review" at bounding box center [1112, 323] width 79 height 28
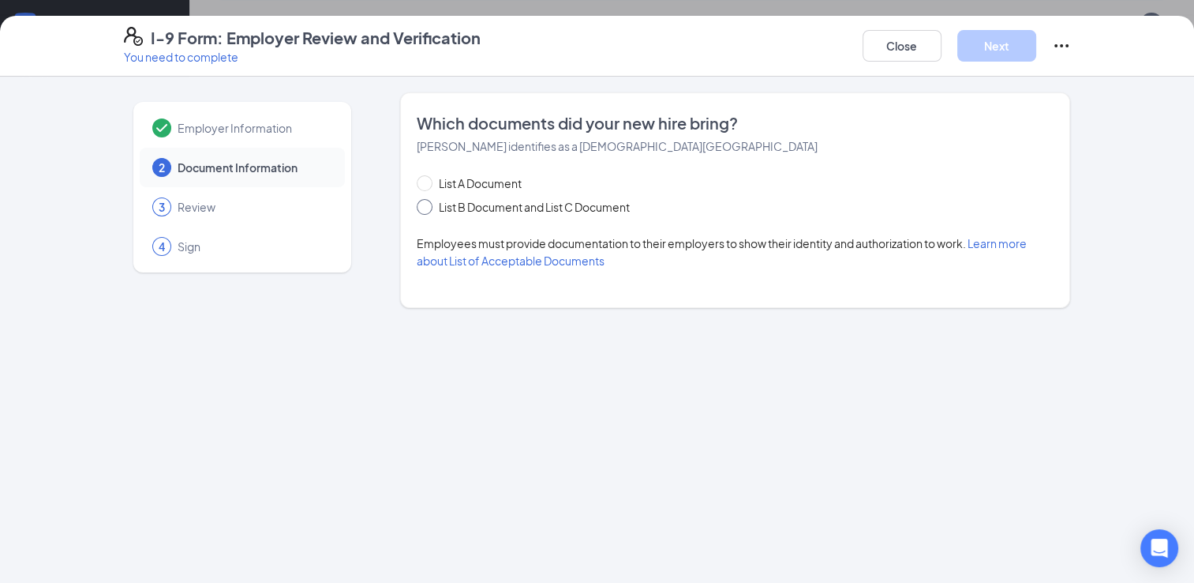
click at [431, 208] on span at bounding box center [425, 207] width 16 height 16
click at [428, 208] on input "List B Document and List C Document" at bounding box center [422, 204] width 11 height 11
radio input "true"
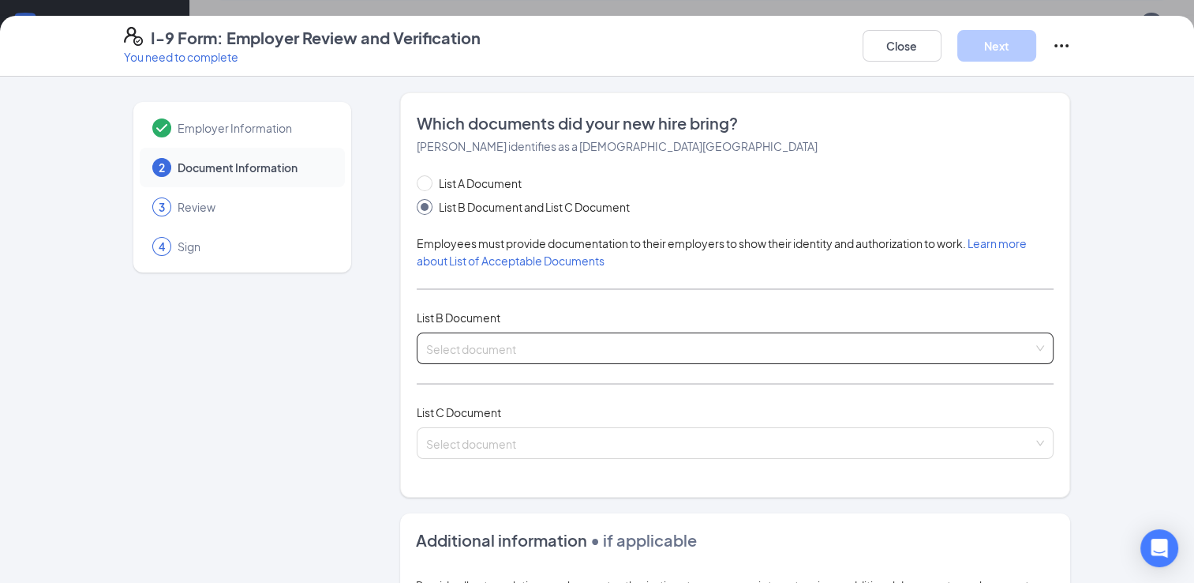
click at [523, 343] on input "search" at bounding box center [730, 345] width 608 height 24
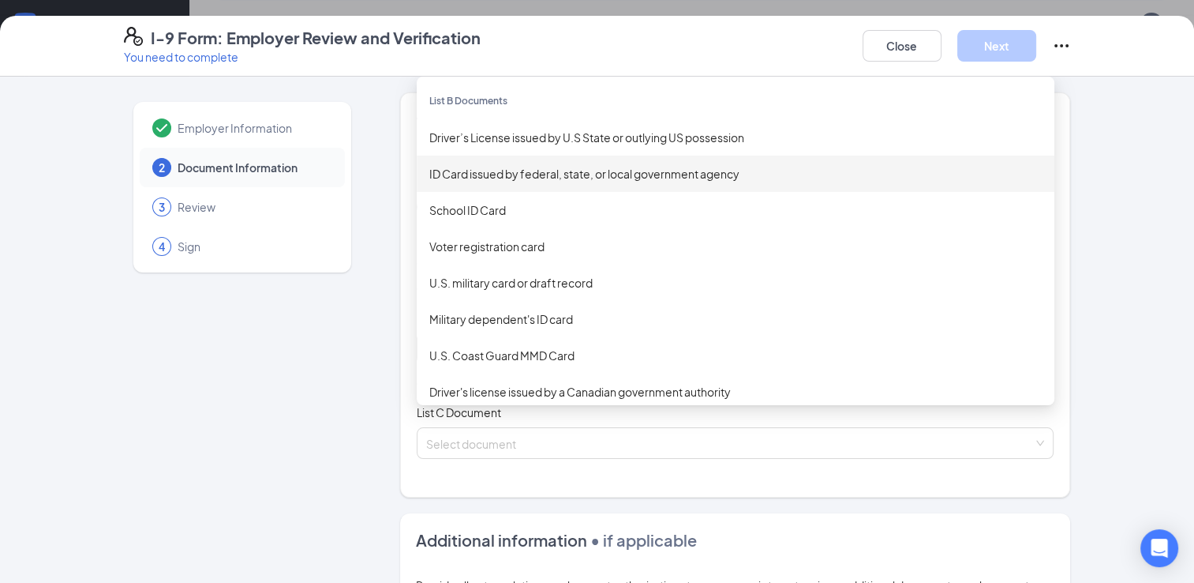
click at [569, 184] on div "ID Card issued by federal, state, or local government agency" at bounding box center [736, 174] width 638 height 36
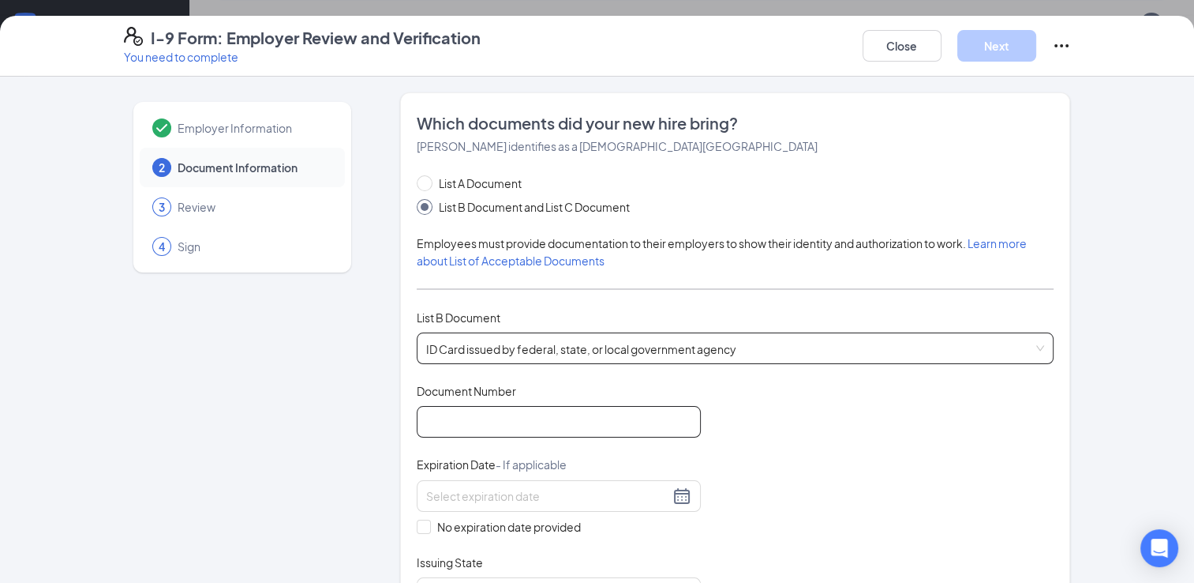
click at [637, 435] on input "Document Number" at bounding box center [559, 422] width 284 height 32
type input "23600205364c"
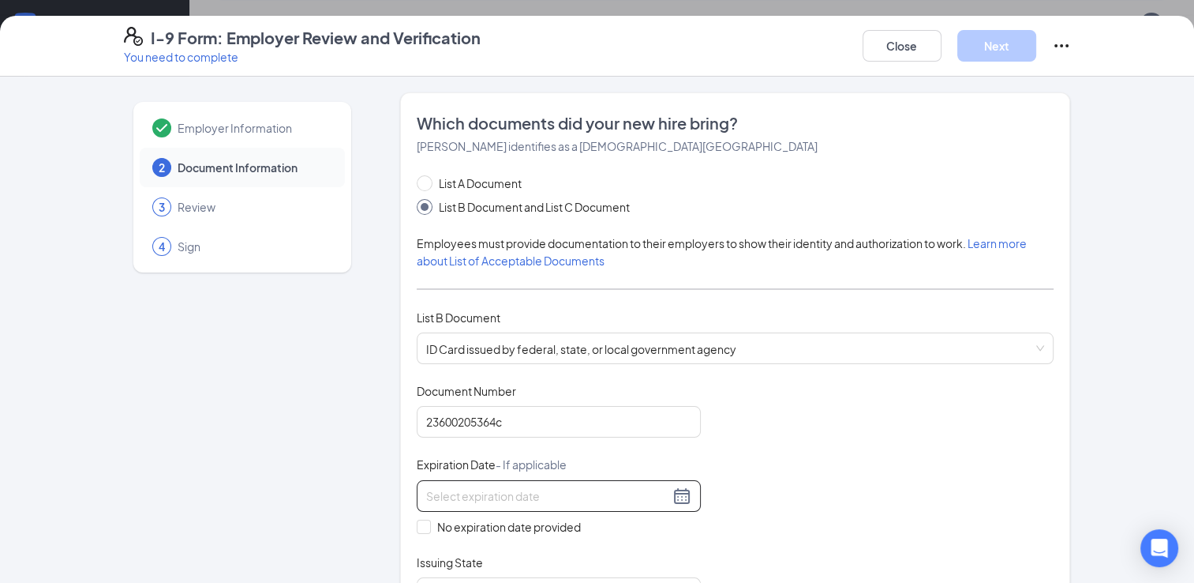
click at [608, 502] on div at bounding box center [558, 495] width 265 height 19
type input "03/23/2027"
click at [745, 504] on div "Document Title ID Card issued by federal, state, or local government agency Doc…" at bounding box center [736, 496] width 638 height 226
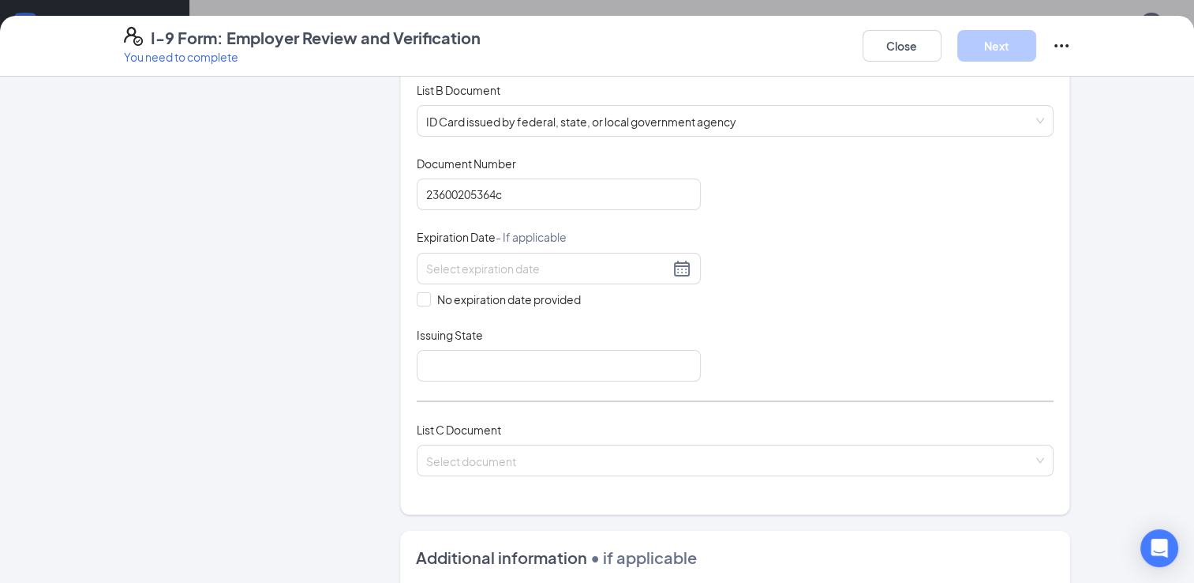
scroll to position [237, 0]
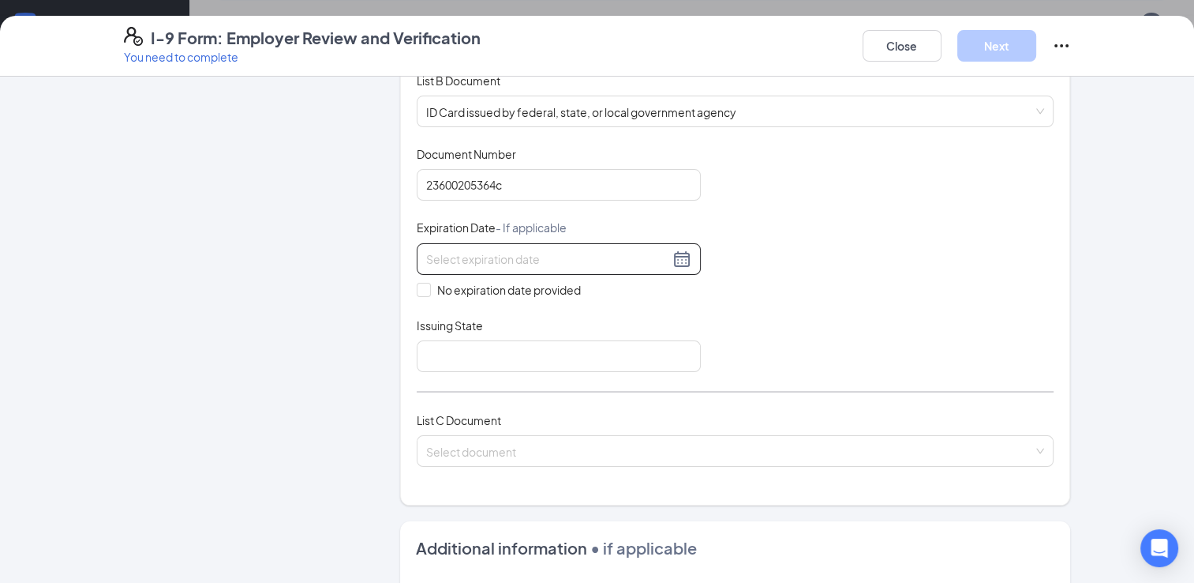
click at [682, 257] on div at bounding box center [558, 258] width 265 height 19
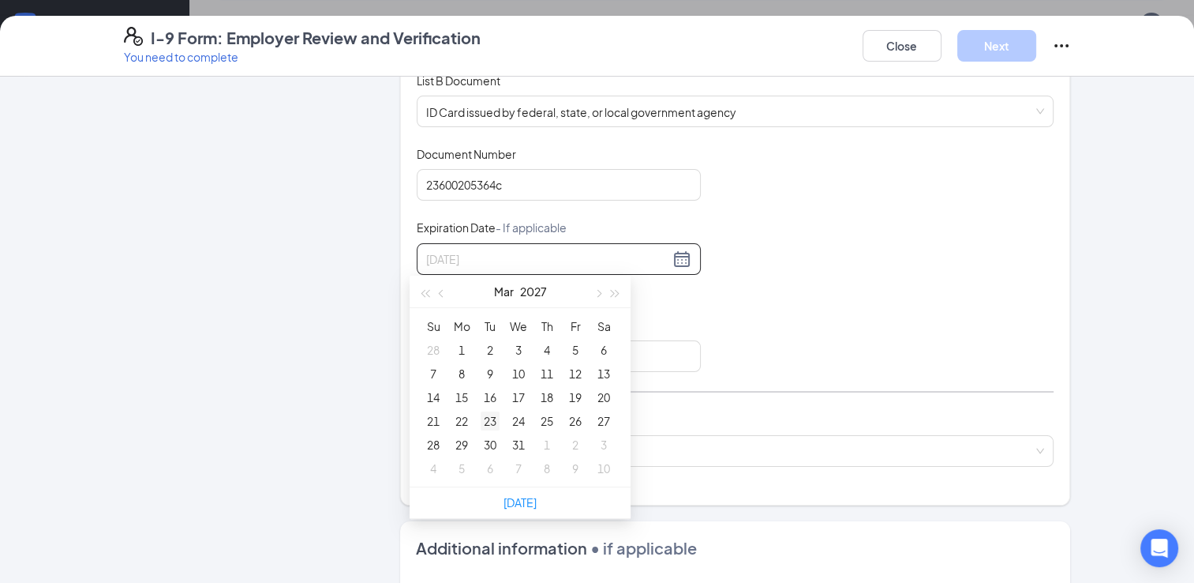
type input "03/23/2027"
click at [484, 421] on div "23" at bounding box center [490, 420] width 19 height 19
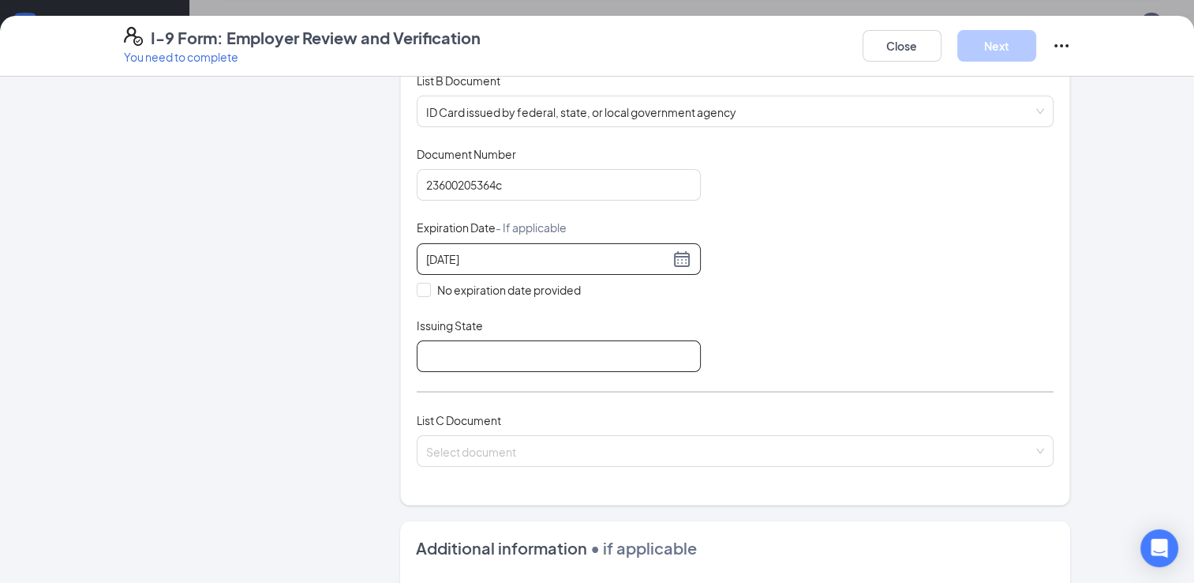
click at [546, 363] on input "Issuing State" at bounding box center [559, 356] width 284 height 32
type input "IL"
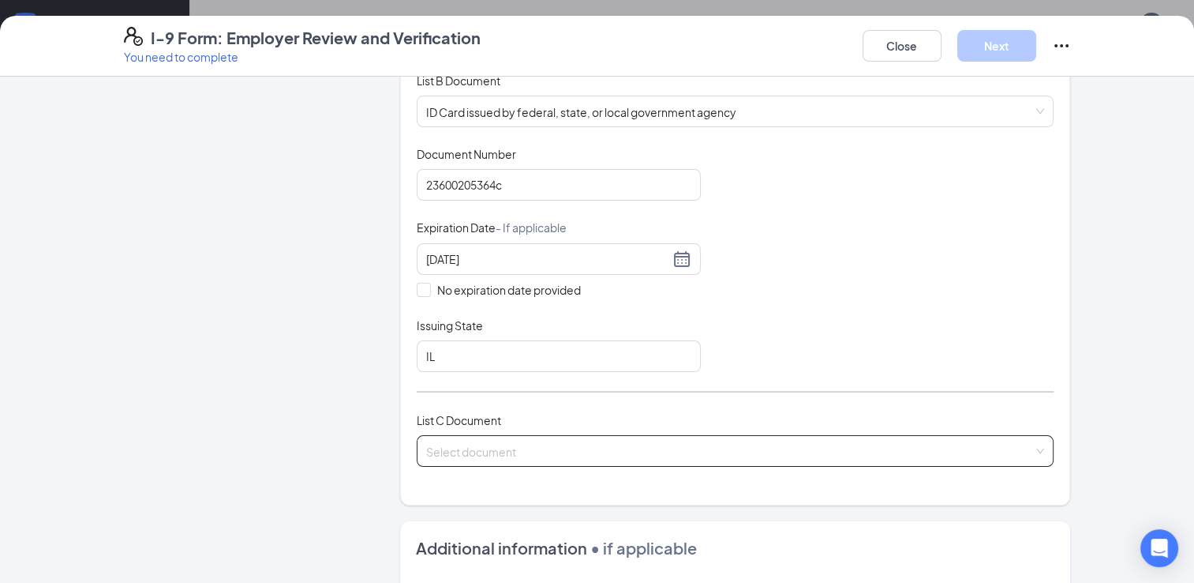
click at [519, 450] on input "search" at bounding box center [730, 448] width 608 height 24
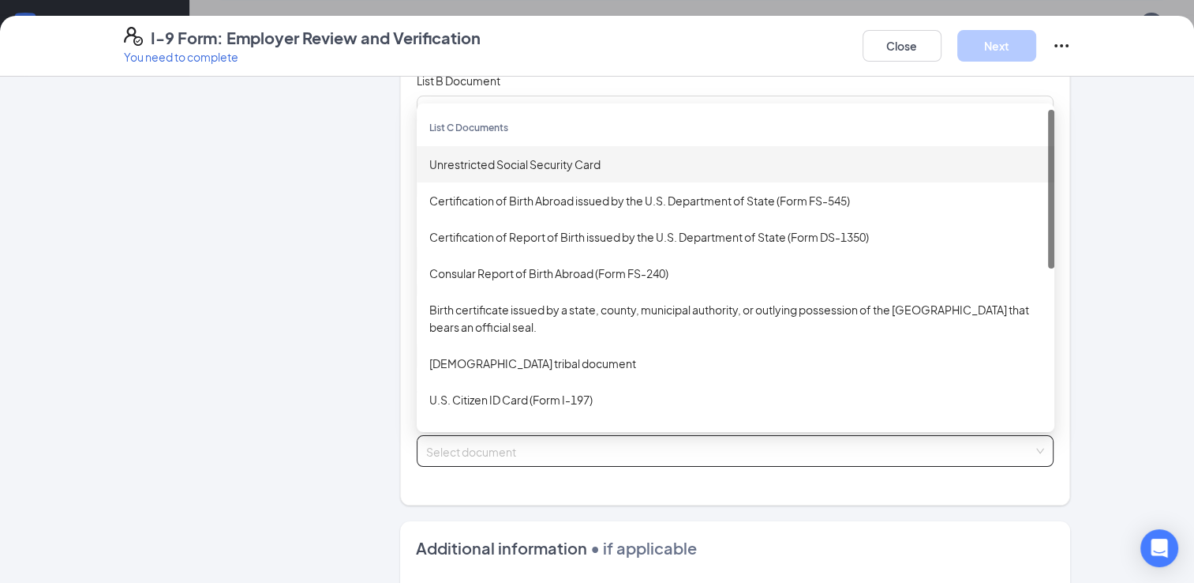
click at [537, 165] on div "Unrestricted Social Security Card" at bounding box center [735, 164] width 613 height 17
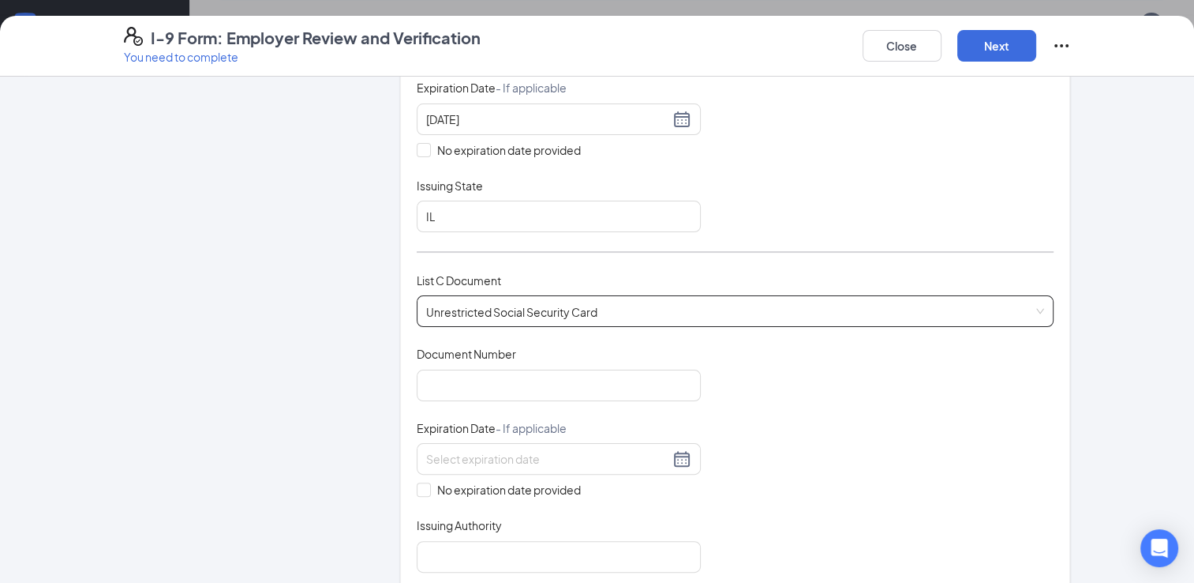
scroll to position [395, 0]
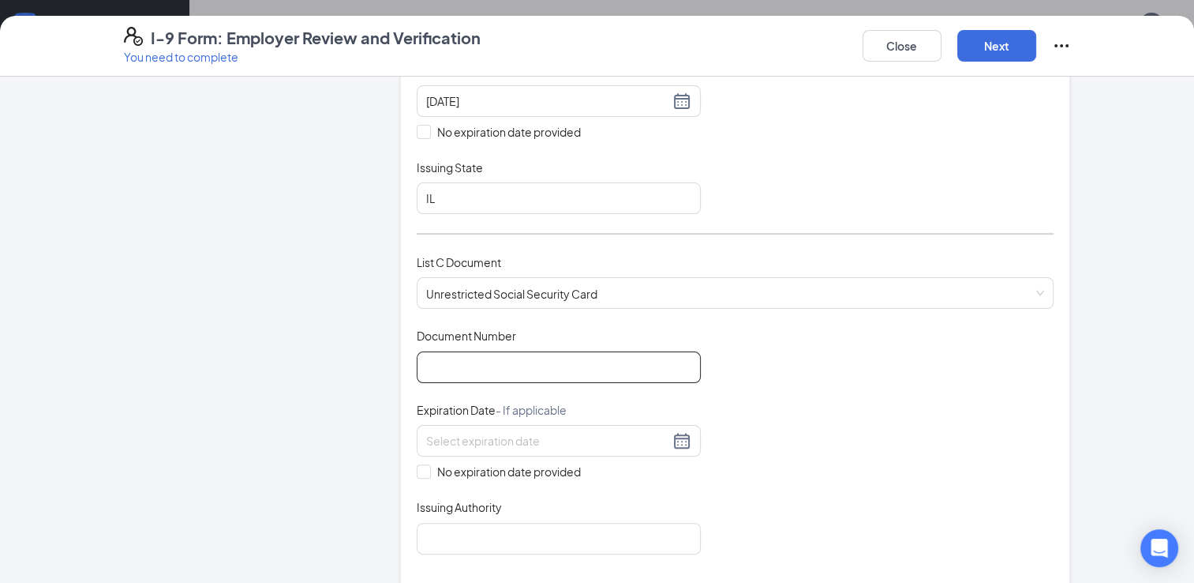
click at [521, 356] on input "Document Number" at bounding box center [559, 367] width 284 height 32
type input "358040289"
click at [542, 439] on input at bounding box center [547, 440] width 243 height 17
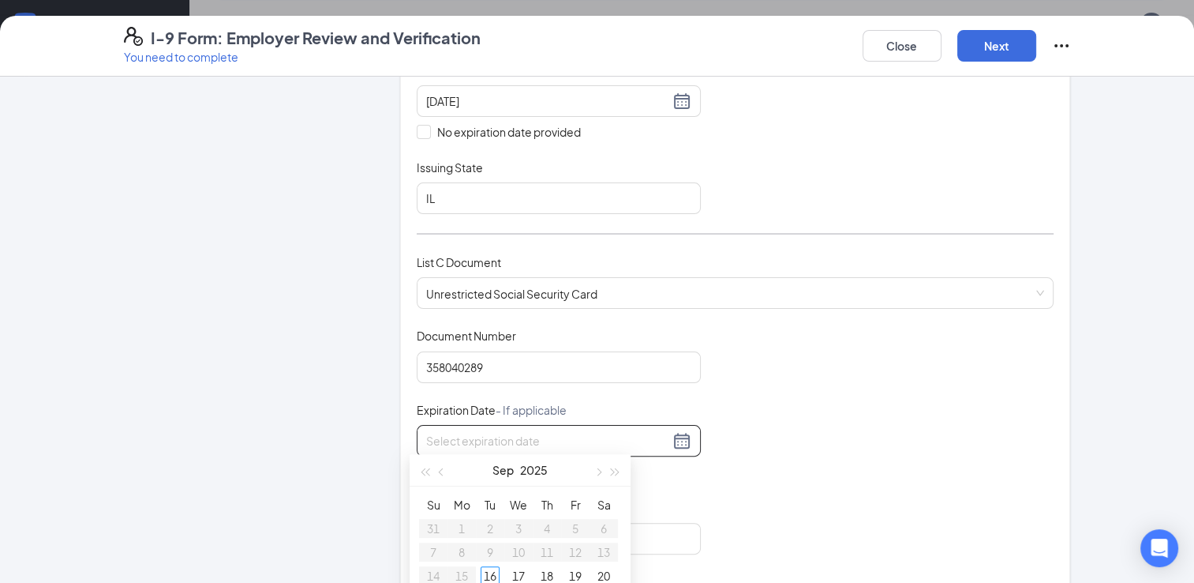
click at [919, 504] on div "Document Title Unrestricted Social Security Card Document Number 358040289 Expi…" at bounding box center [736, 441] width 638 height 226
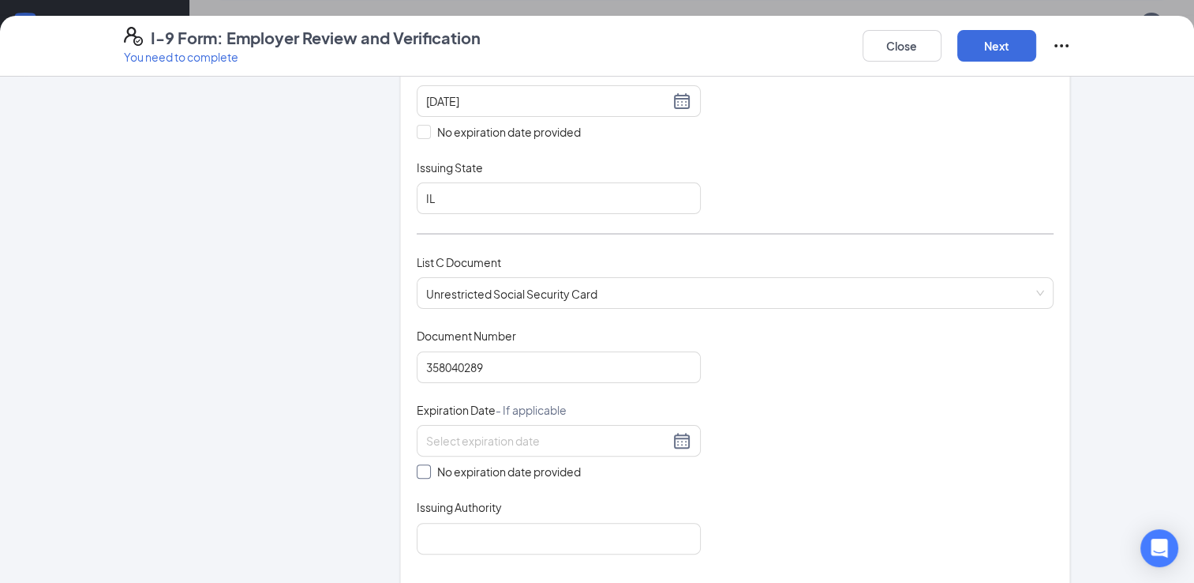
click at [417, 469] on input "No expiration date provided" at bounding box center [422, 469] width 11 height 11
checkbox input "true"
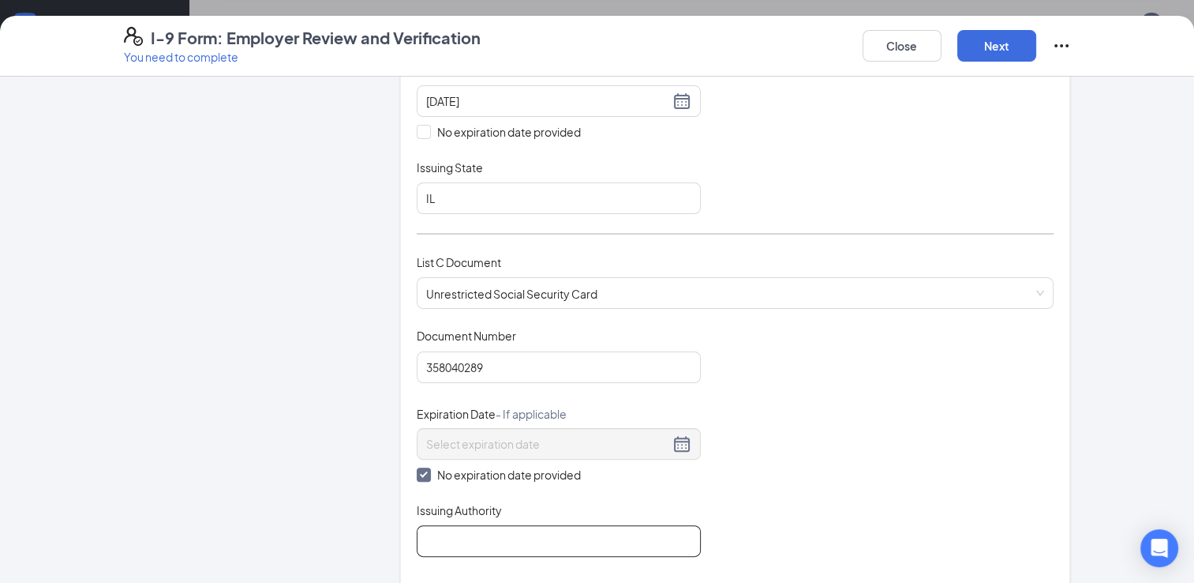
click at [495, 529] on input "Issuing Authority" at bounding box center [559, 541] width 284 height 32
type input "ssa"
click at [797, 523] on div "Document Title Unrestricted Social Security Card Document Number 358040289 Expi…" at bounding box center [736, 442] width 638 height 229
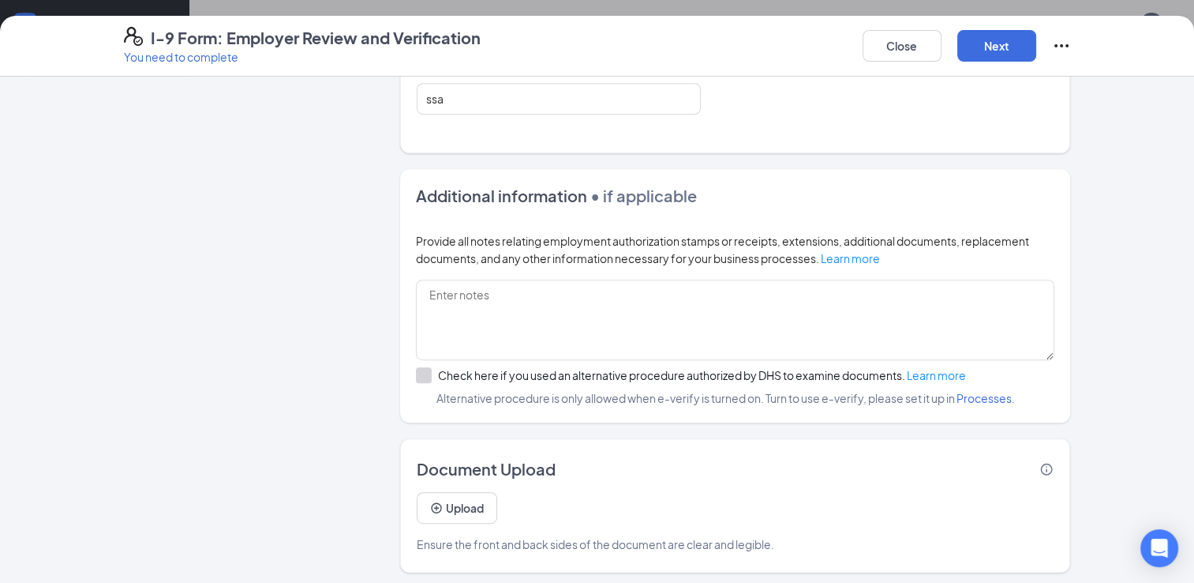
scroll to position [474, 0]
click at [418, 373] on div at bounding box center [424, 375] width 16 height 16
click at [995, 48] on button "Next" at bounding box center [997, 46] width 79 height 32
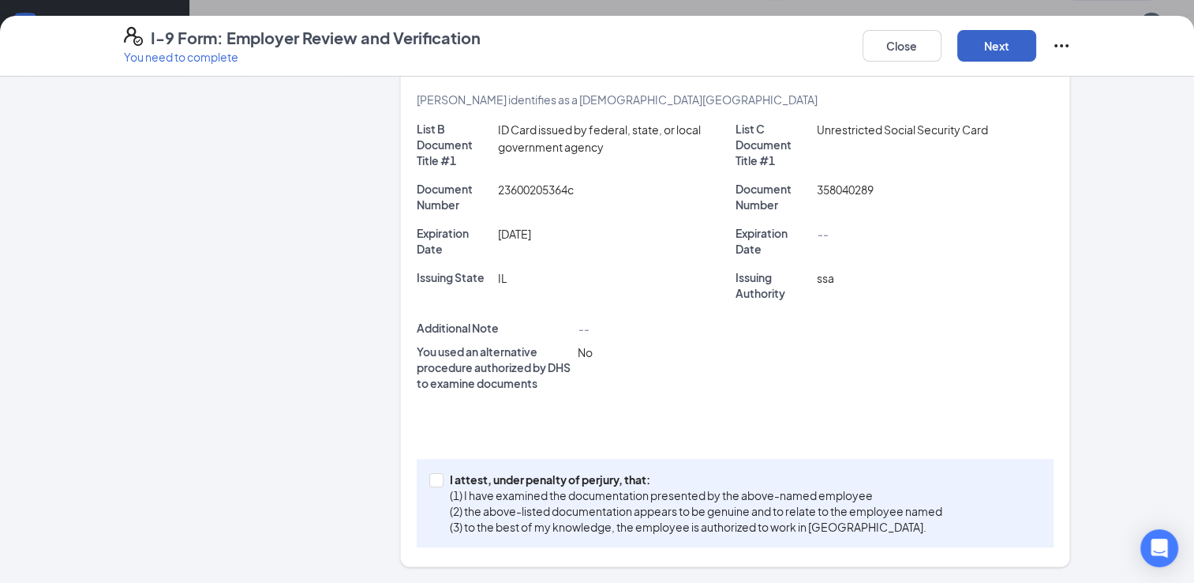
scroll to position [309, 0]
click at [429, 483] on input "I attest, under penalty of perjury, that: (1) I have examined the documentation…" at bounding box center [434, 479] width 11 height 11
checkbox input "true"
click at [987, 51] on button "Next" at bounding box center [997, 46] width 79 height 32
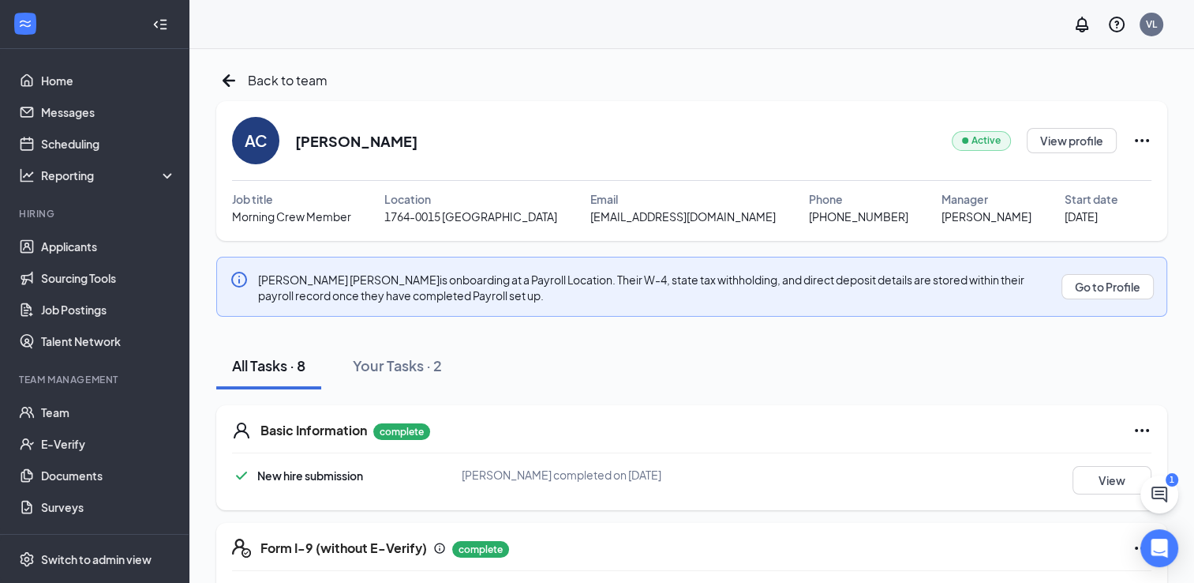
scroll to position [0, 0]
click at [226, 84] on icon "ArrowLeftNew" at bounding box center [229, 80] width 13 height 13
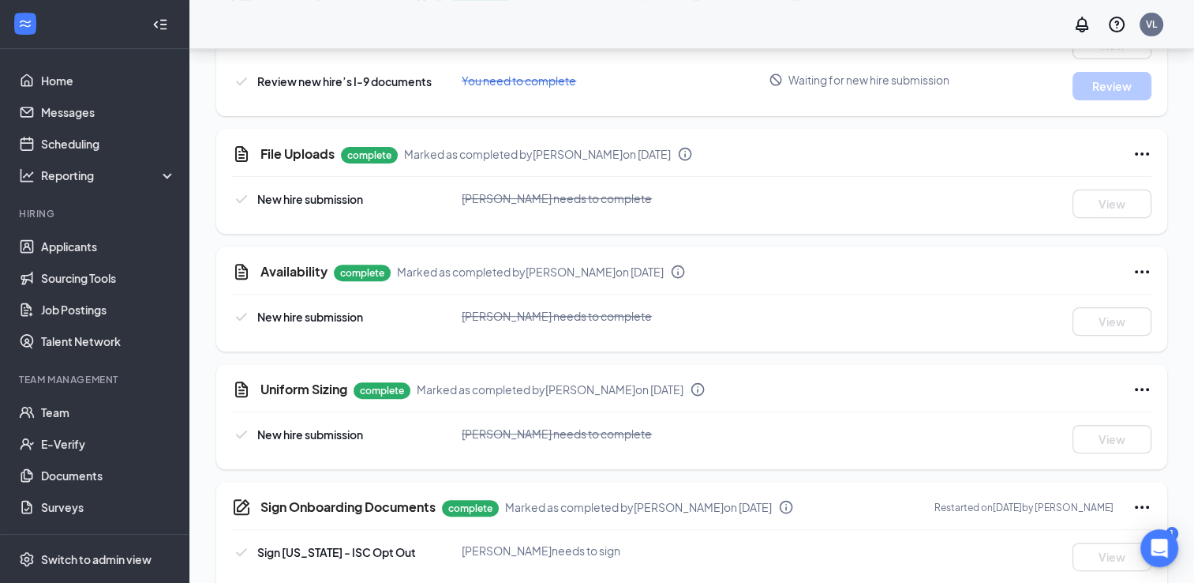
scroll to position [621, 0]
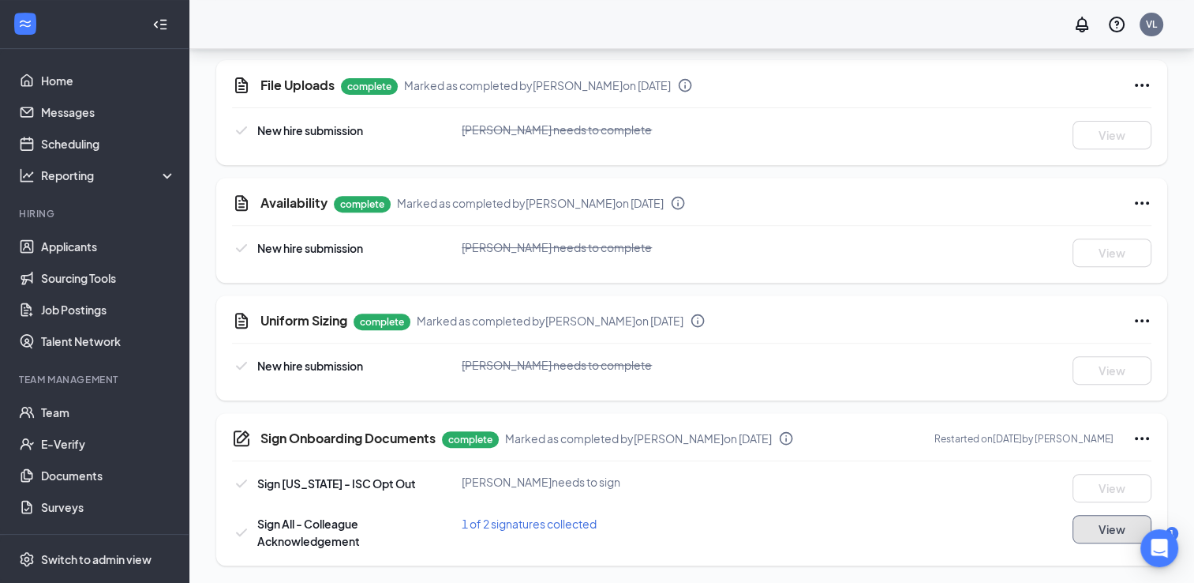
click at [1099, 532] on button "View" at bounding box center [1112, 529] width 79 height 28
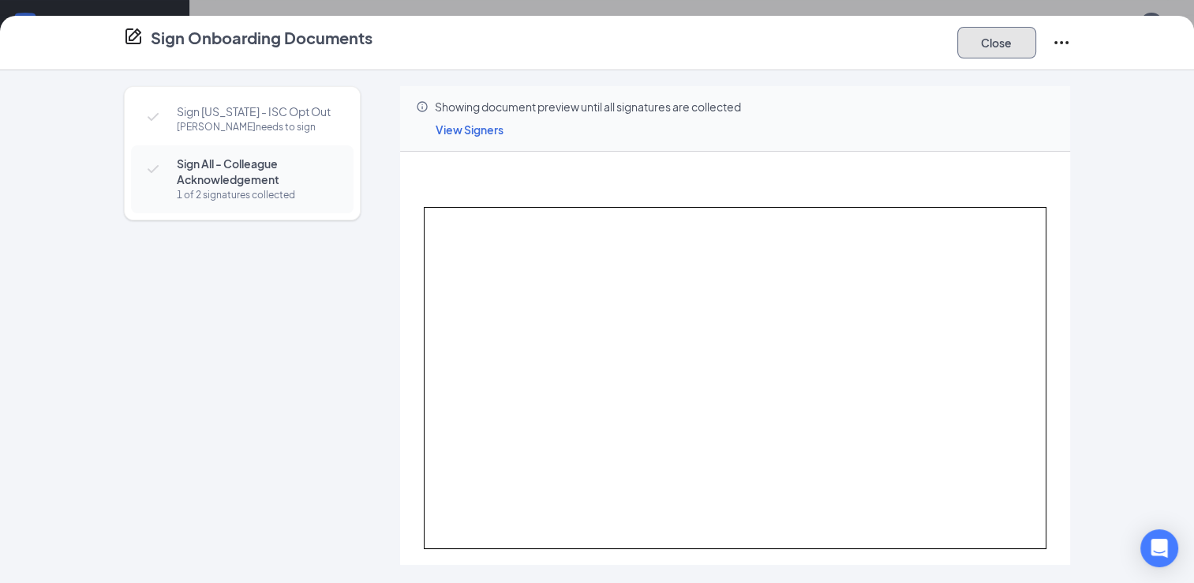
click at [988, 49] on button "Close" at bounding box center [997, 43] width 79 height 32
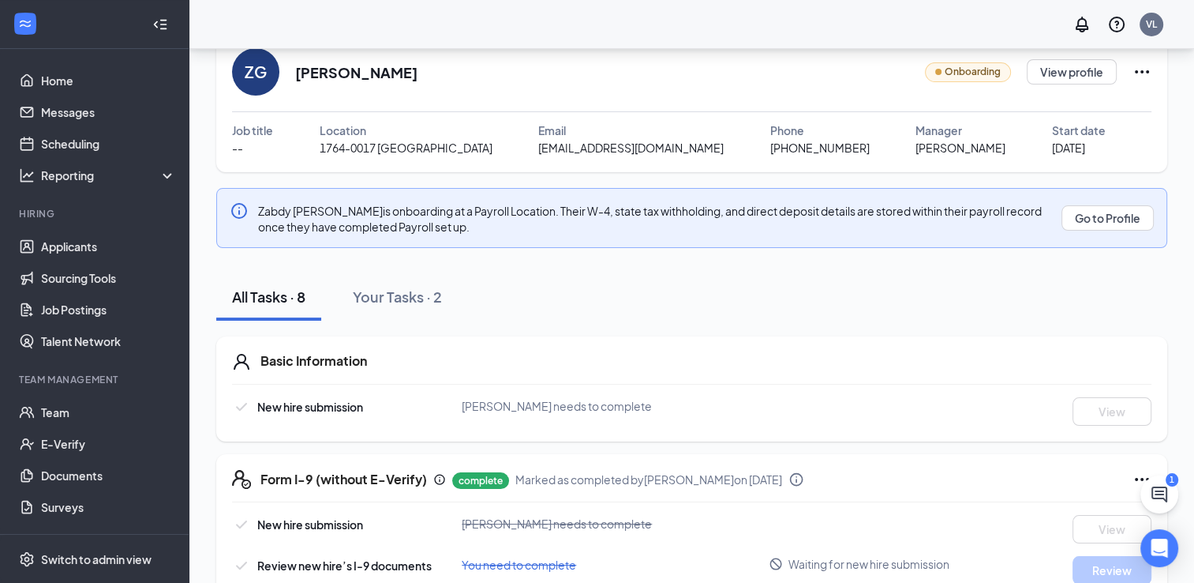
scroll to position [0, 0]
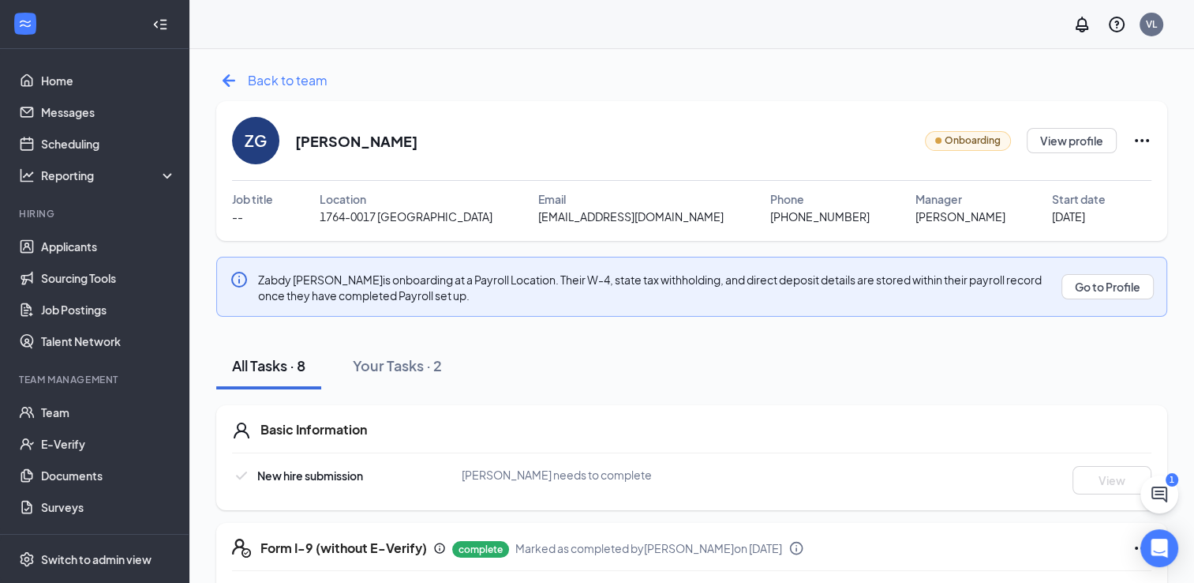
click at [235, 74] on icon "ArrowLeftNew" at bounding box center [228, 80] width 25 height 25
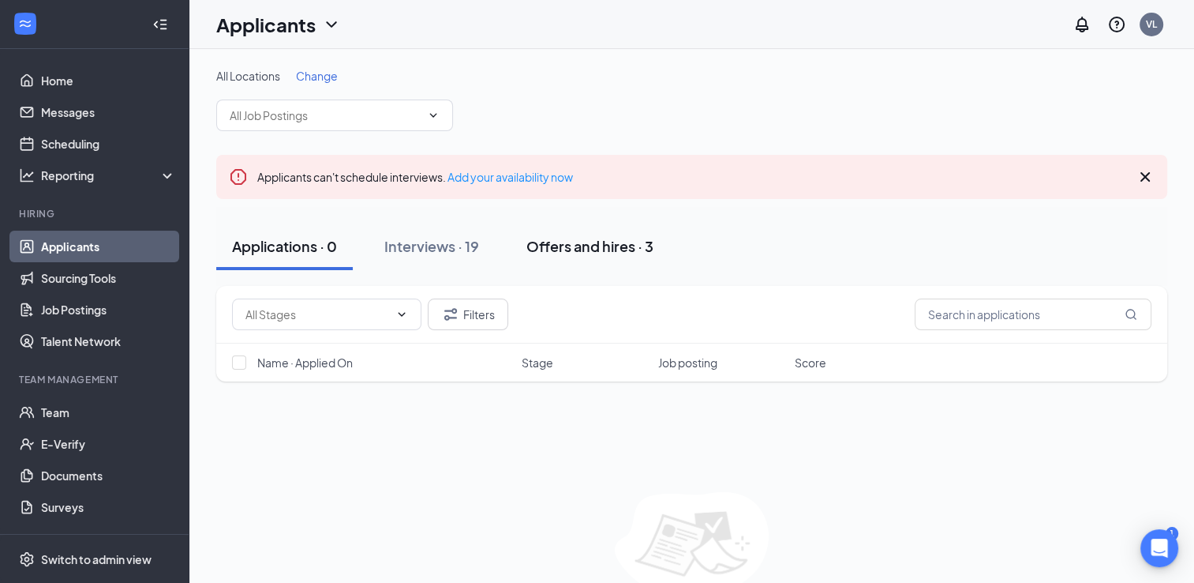
click at [557, 242] on div "Offers and hires · 3" at bounding box center [590, 246] width 127 height 20
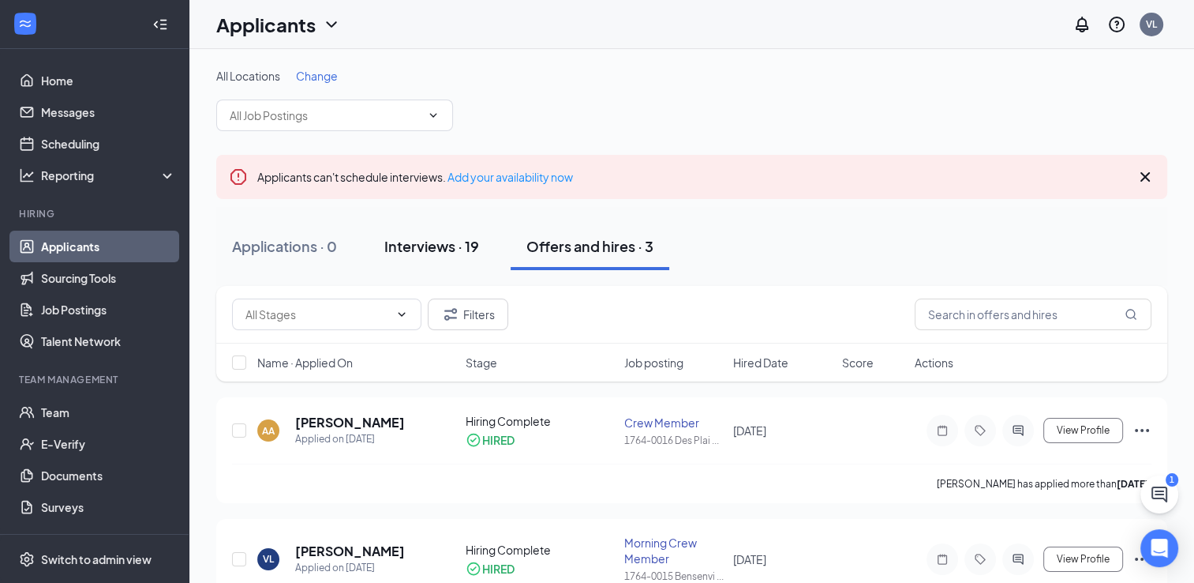
click at [440, 252] on div "Interviews · 19" at bounding box center [431, 246] width 95 height 20
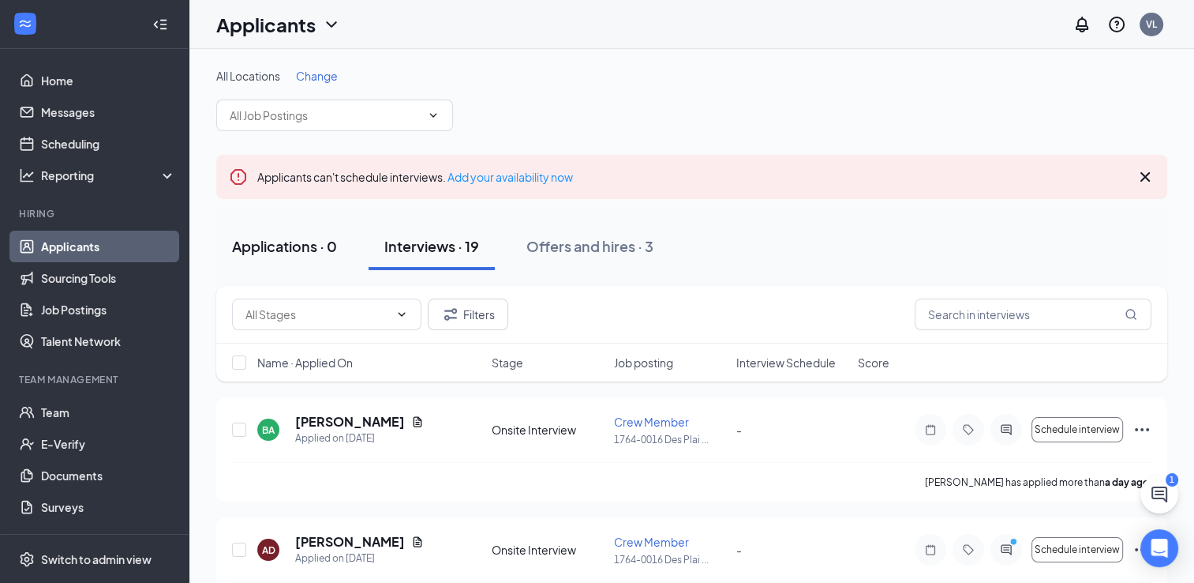
click at [283, 240] on div "Applications · 0" at bounding box center [284, 246] width 105 height 20
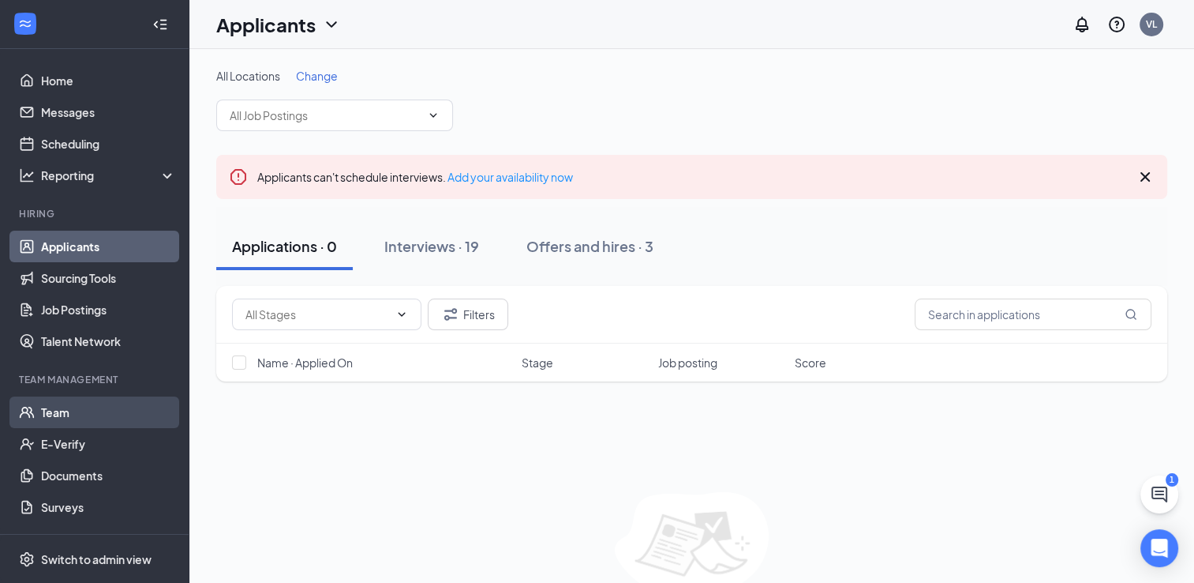
click at [84, 421] on link "Team" at bounding box center [108, 412] width 135 height 32
